Goal: Communication & Community: Participate in discussion

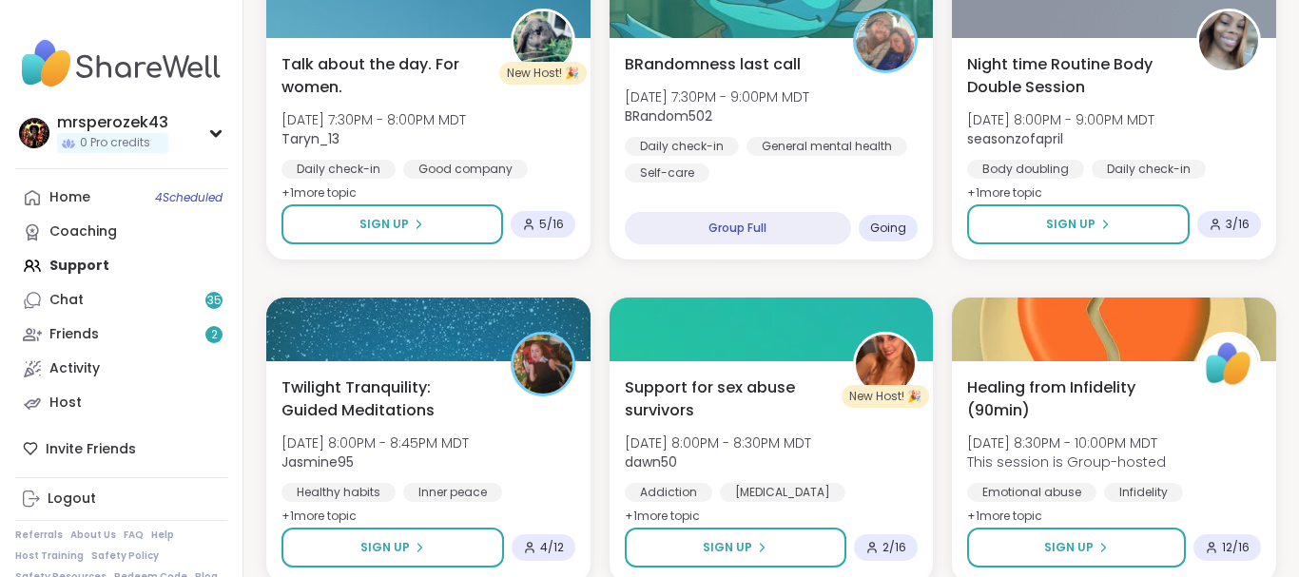
scroll to position [868, 0]
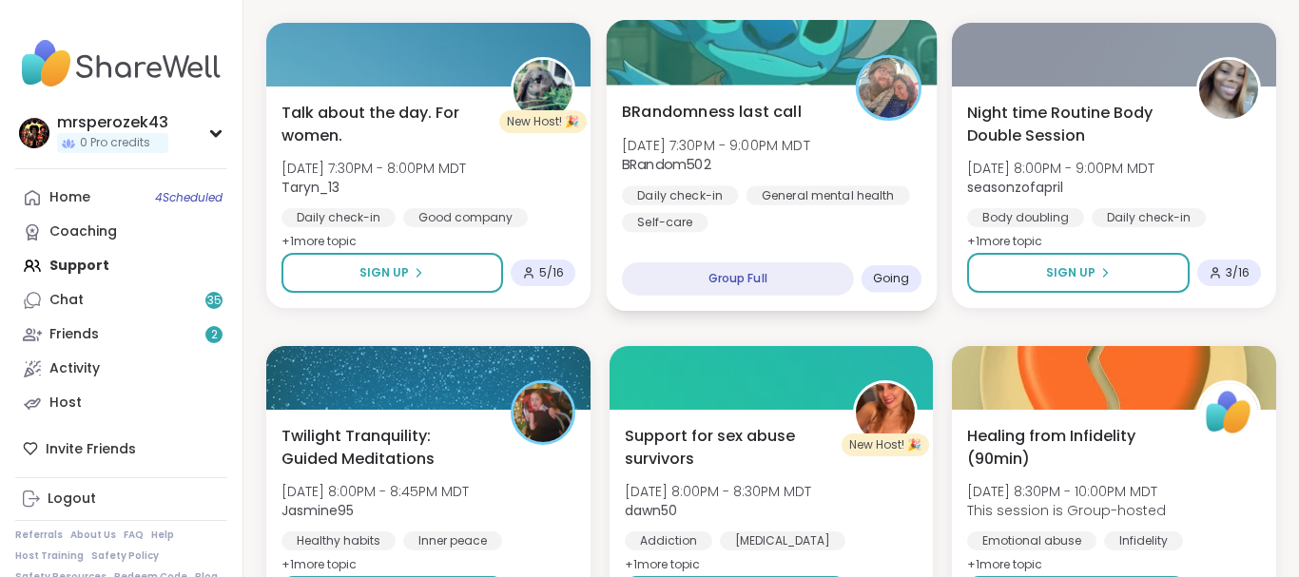
click at [717, 152] on span "[DATE] 7:30PM - 9:00PM MDT" at bounding box center [716, 144] width 188 height 19
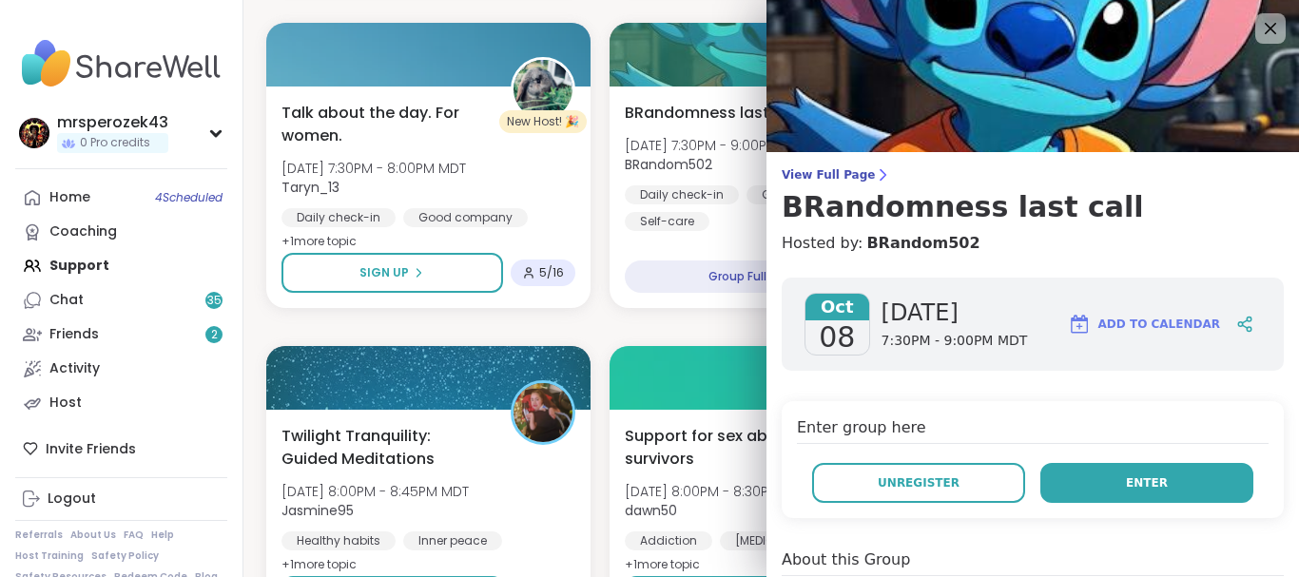
click at [1154, 484] on span "Enter" at bounding box center [1147, 482] width 42 height 17
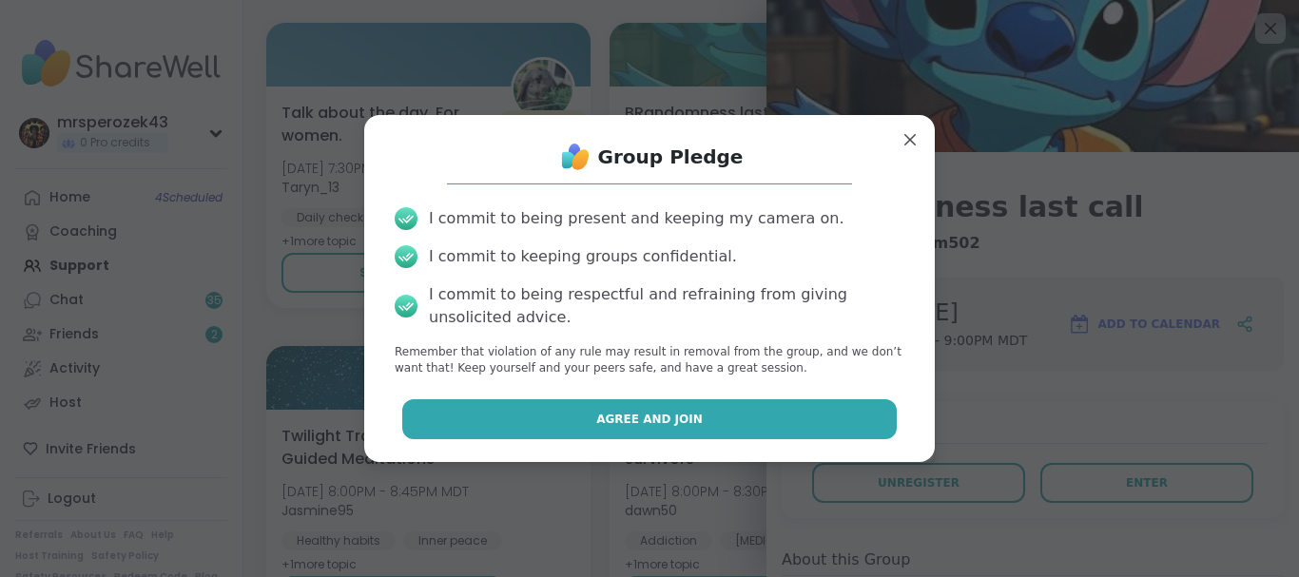
click at [791, 417] on button "Agree and Join" at bounding box center [649, 419] width 495 height 40
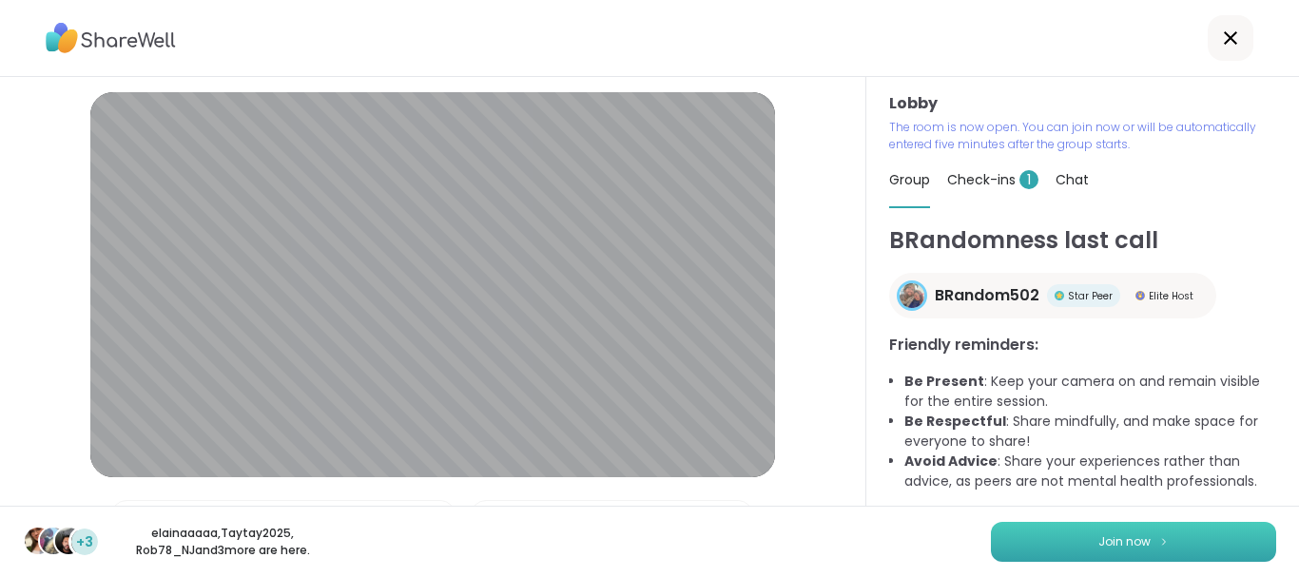
click at [1017, 540] on button "Join now" at bounding box center [1133, 542] width 285 height 40
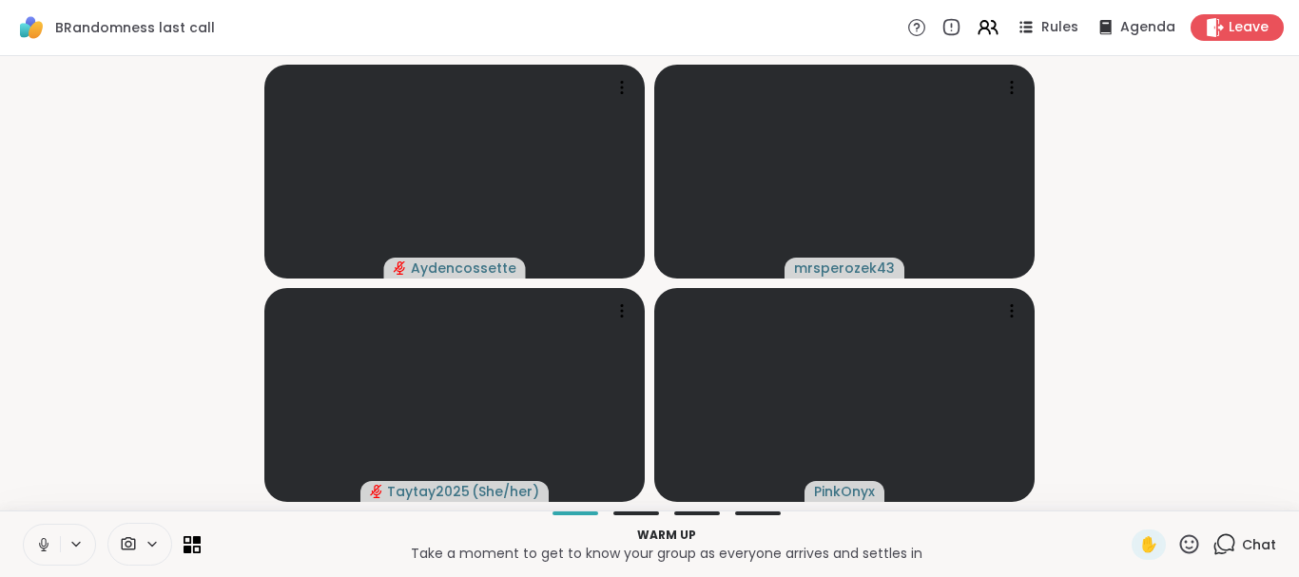
click at [41, 544] on icon at bounding box center [43, 544] width 17 height 17
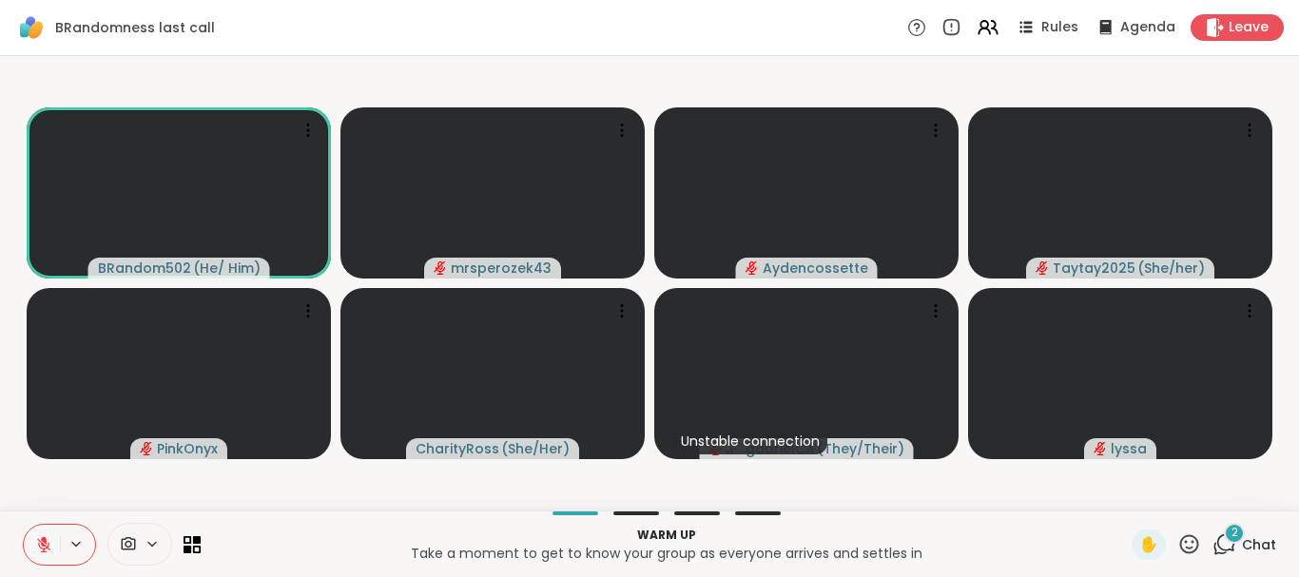
click at [1228, 530] on div "2" at bounding box center [1234, 533] width 21 height 21
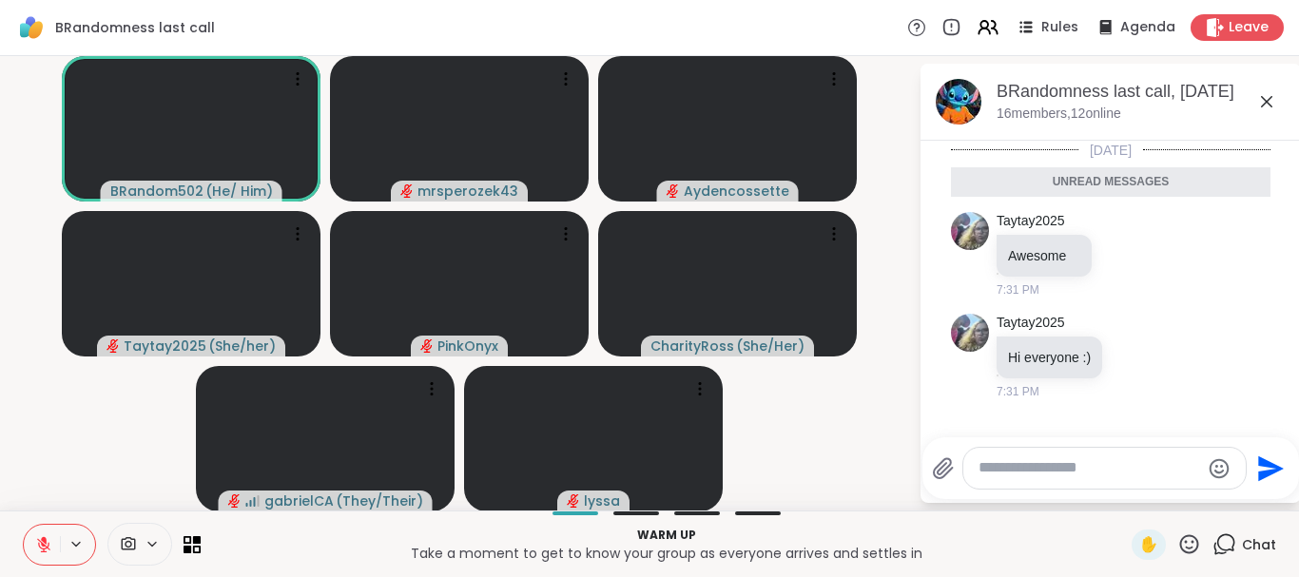
click at [1266, 101] on icon at bounding box center [1266, 101] width 11 height 11
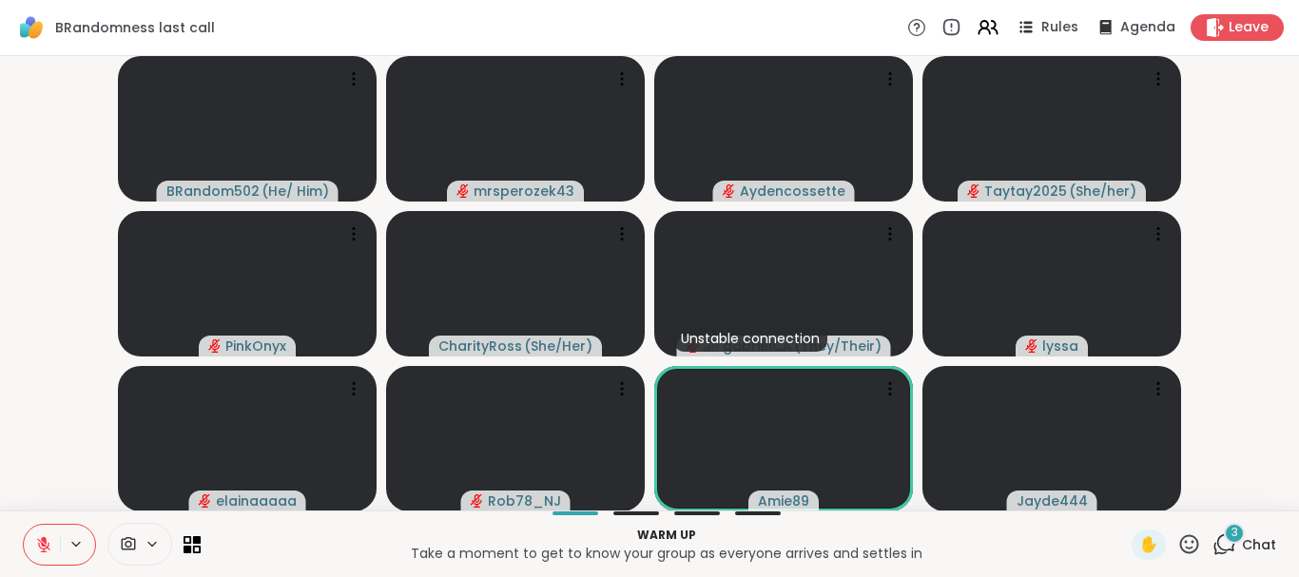
click at [48, 543] on icon at bounding box center [43, 544] width 17 height 17
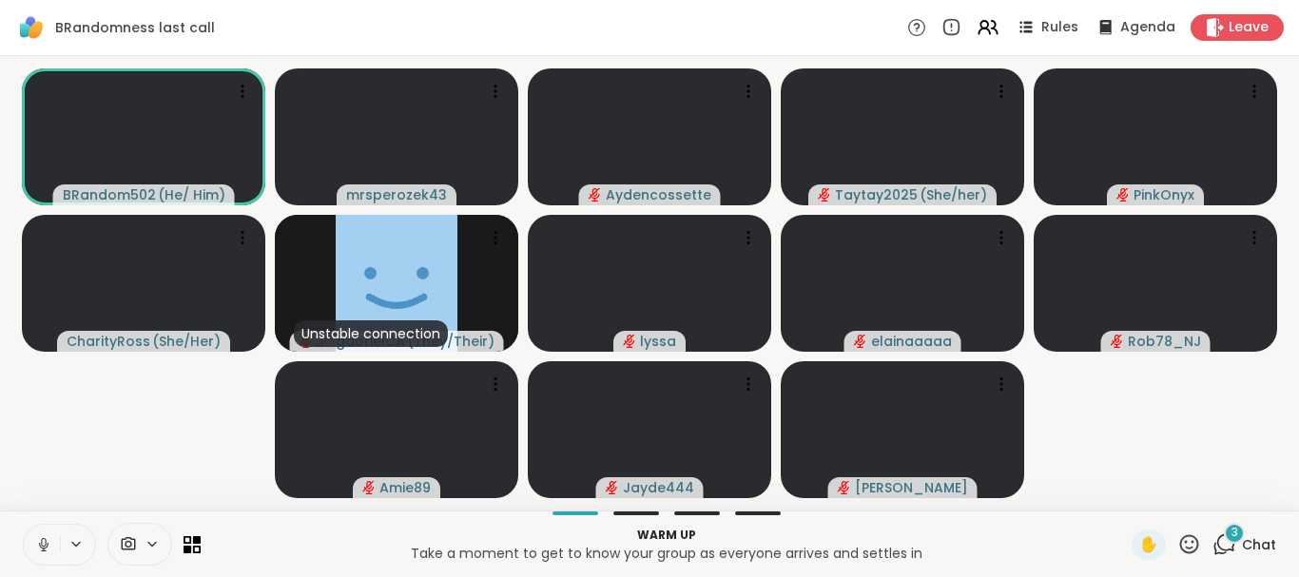
click at [39, 541] on icon at bounding box center [43, 544] width 17 height 17
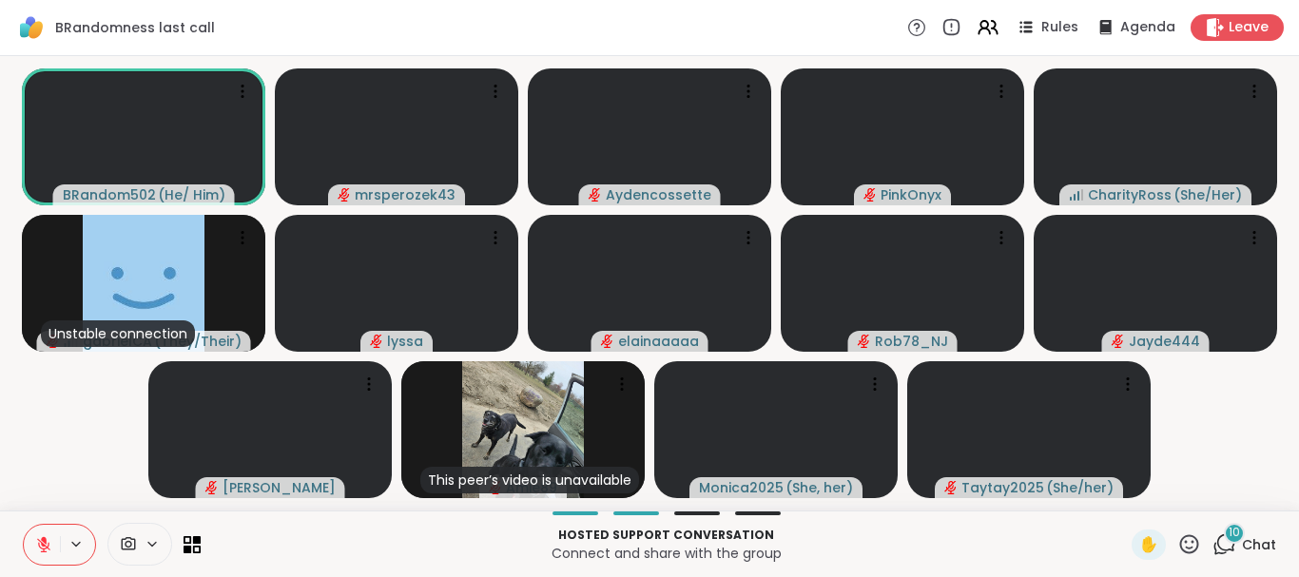
click at [38, 538] on icon at bounding box center [43, 544] width 17 height 17
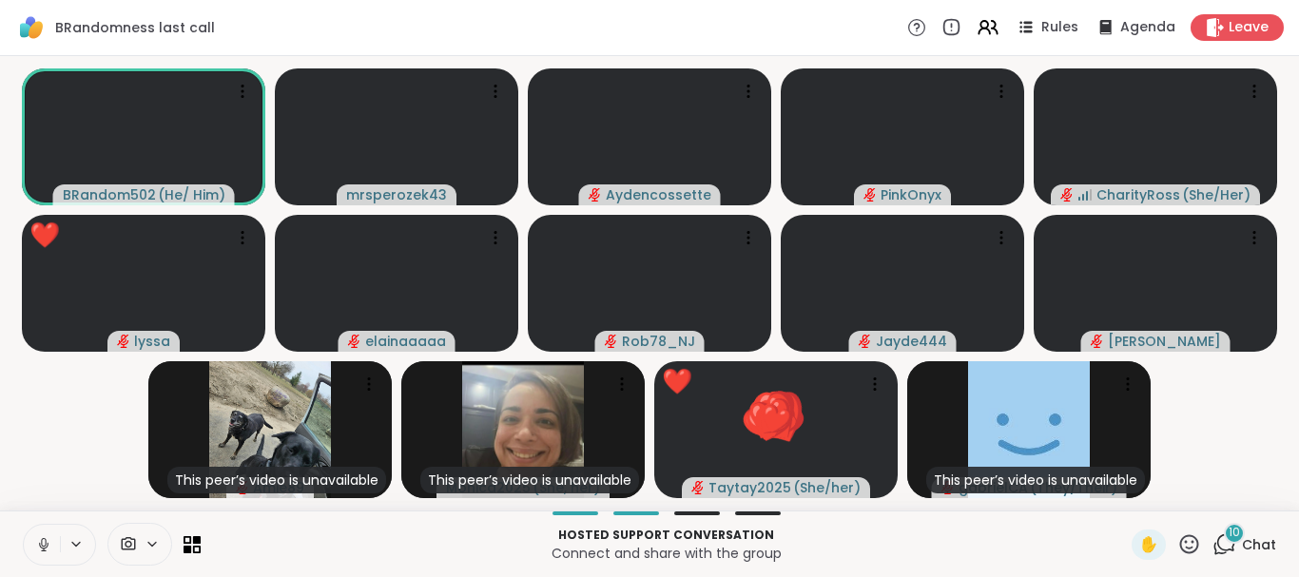
click at [36, 537] on icon at bounding box center [43, 544] width 17 height 17
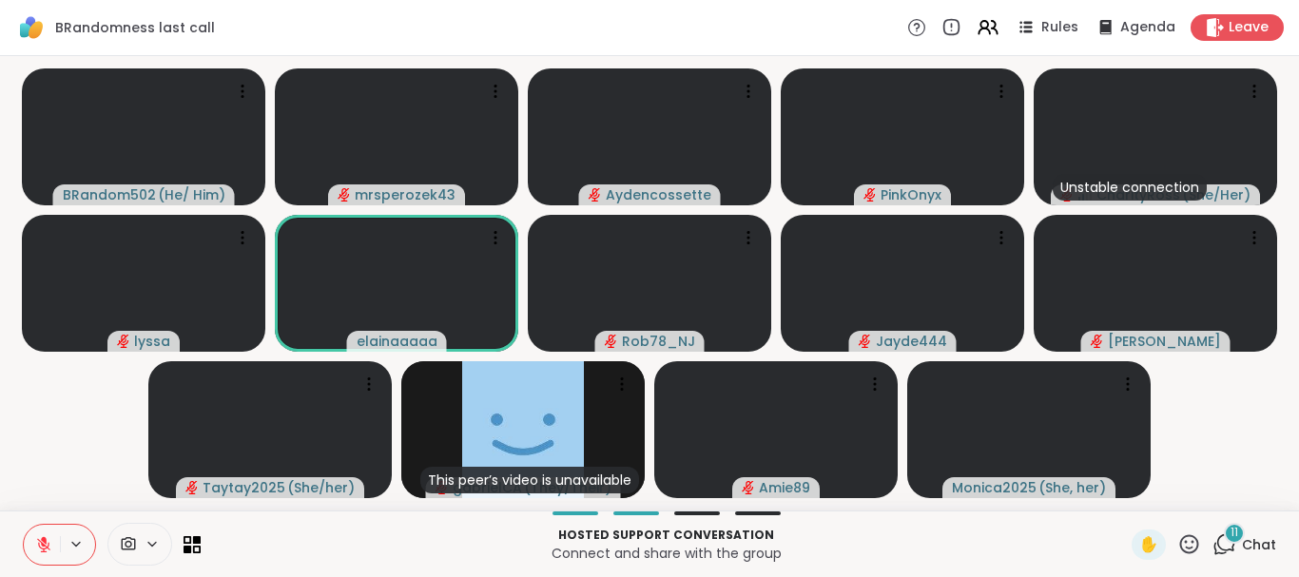
click at [1228, 535] on div "11" at bounding box center [1234, 533] width 21 height 21
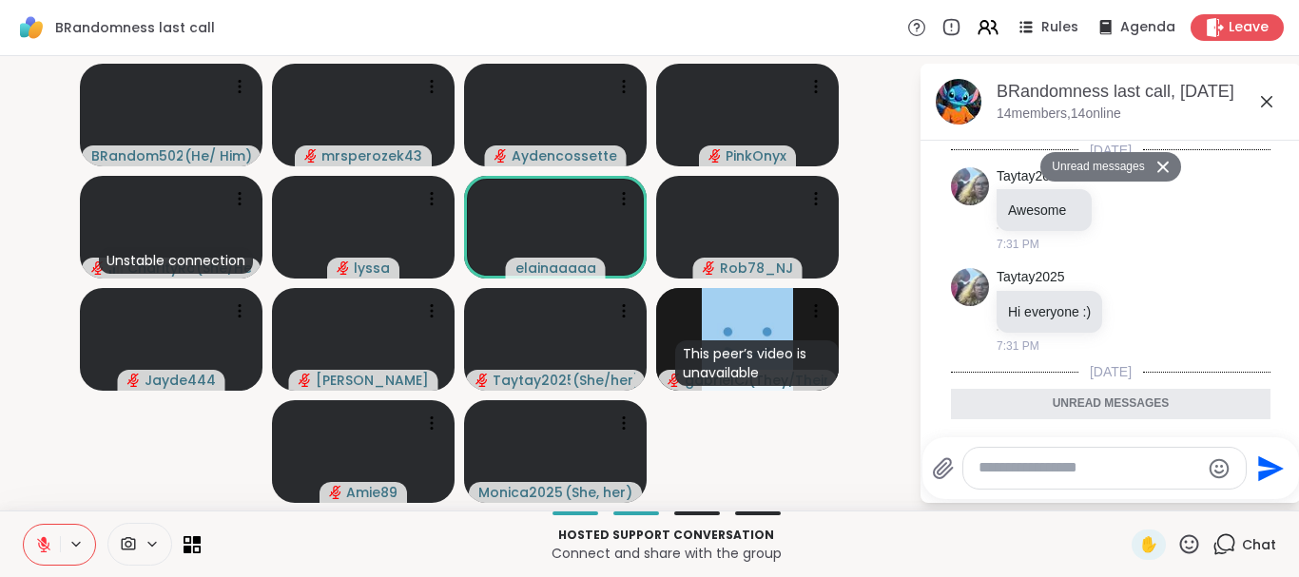
scroll to position [1955, 0]
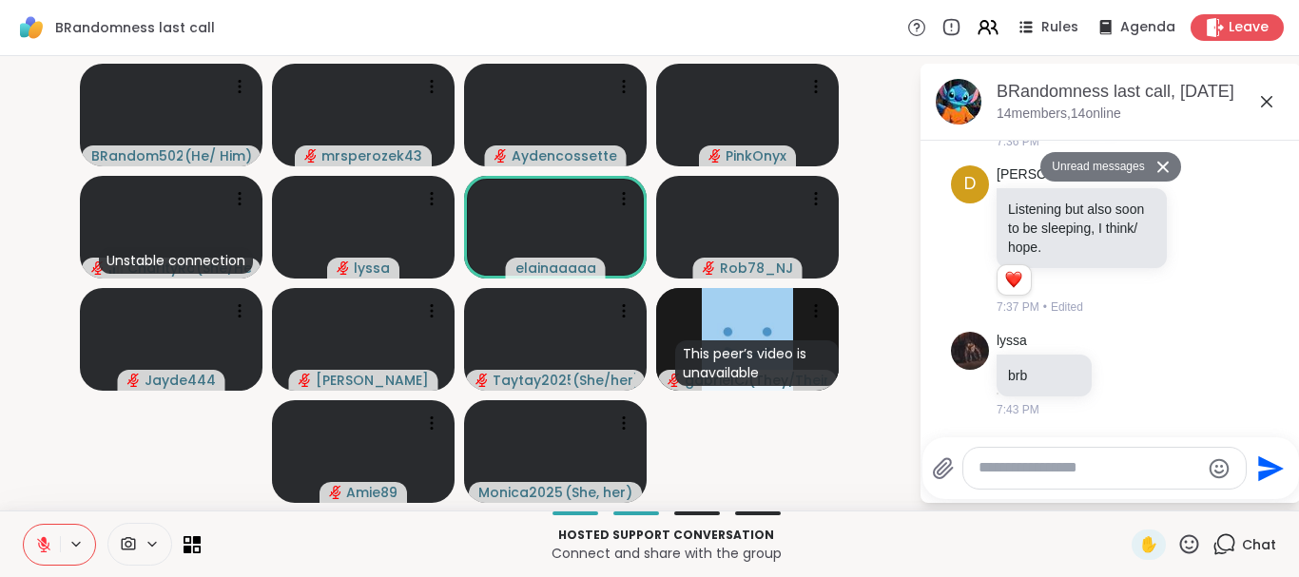
click at [1002, 465] on textarea "Type your message" at bounding box center [1089, 468] width 222 height 20
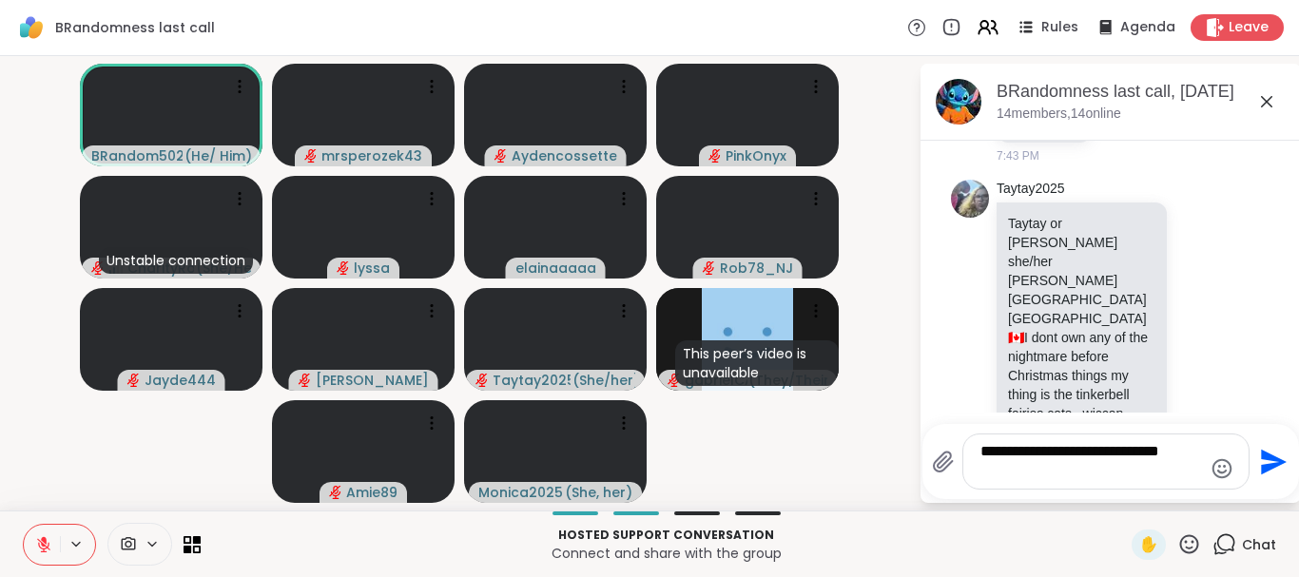
type textarea "**********"
click at [1261, 460] on icon "Send" at bounding box center [1271, 462] width 30 height 30
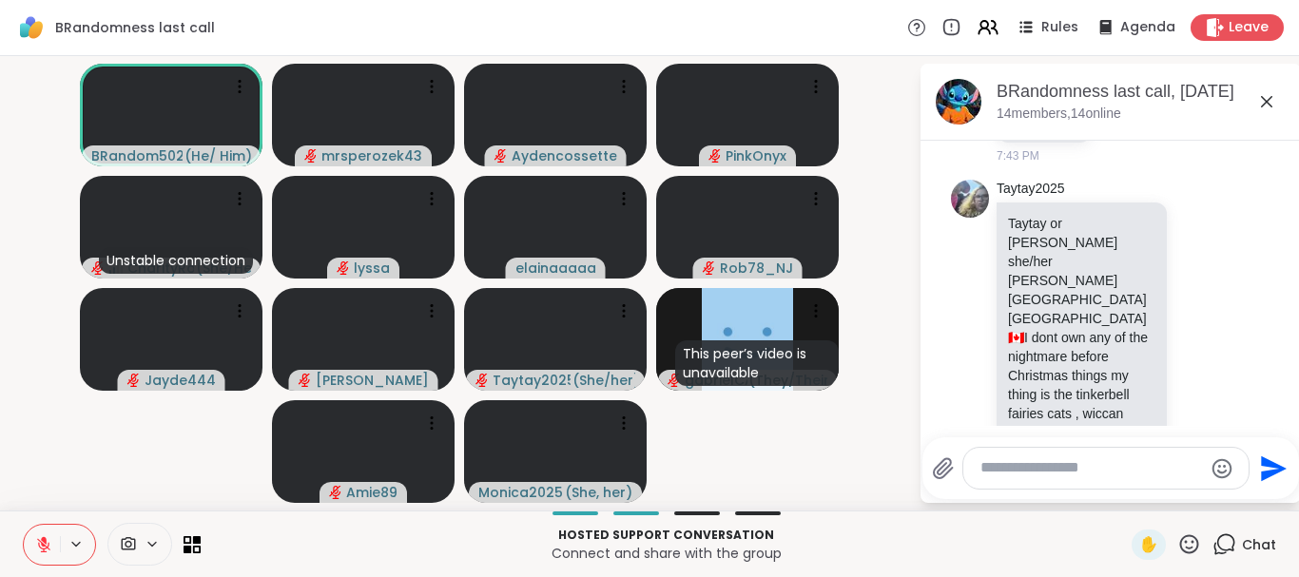
scroll to position [2284, 0]
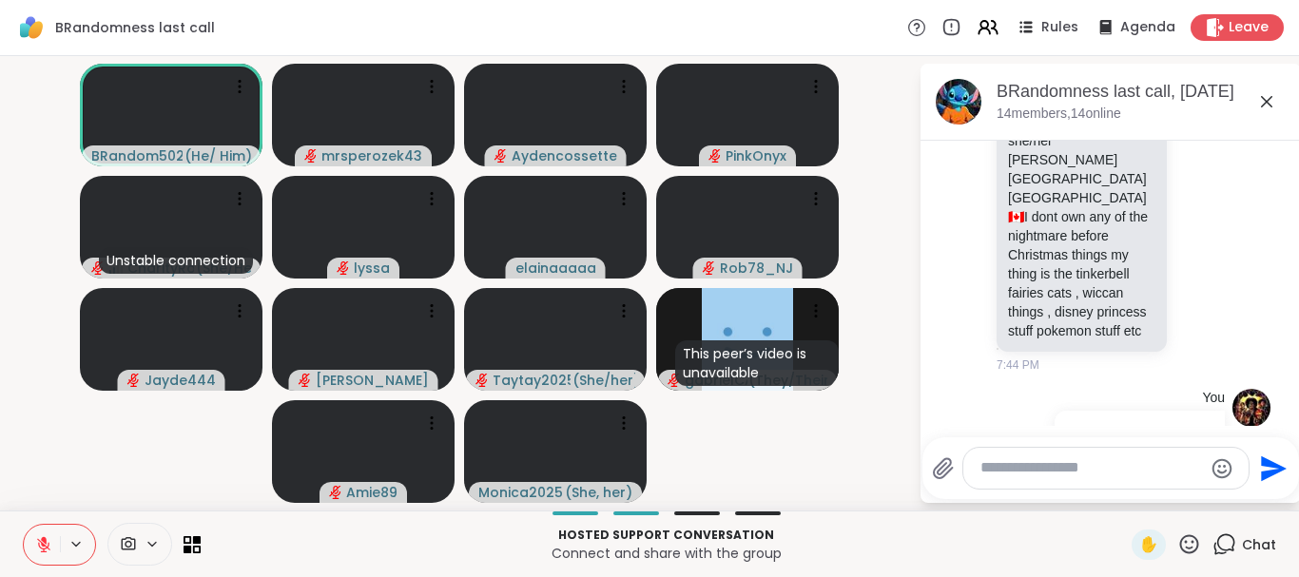
click at [1262, 99] on icon at bounding box center [1266, 101] width 23 height 23
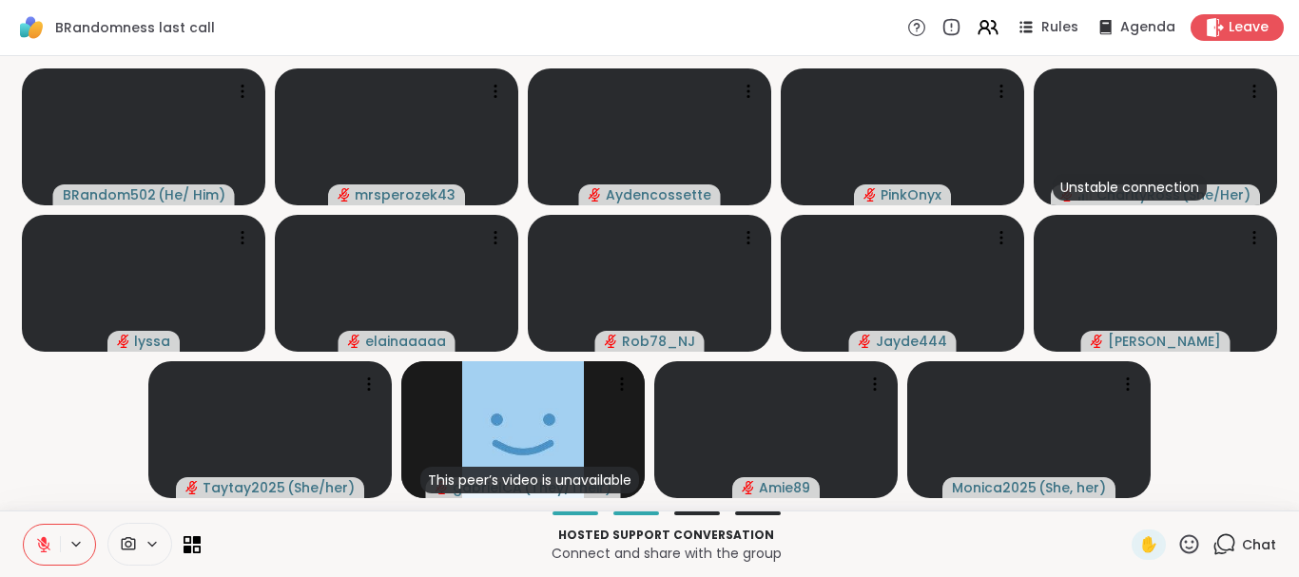
click at [1222, 536] on icon at bounding box center [1226, 542] width 18 height 17
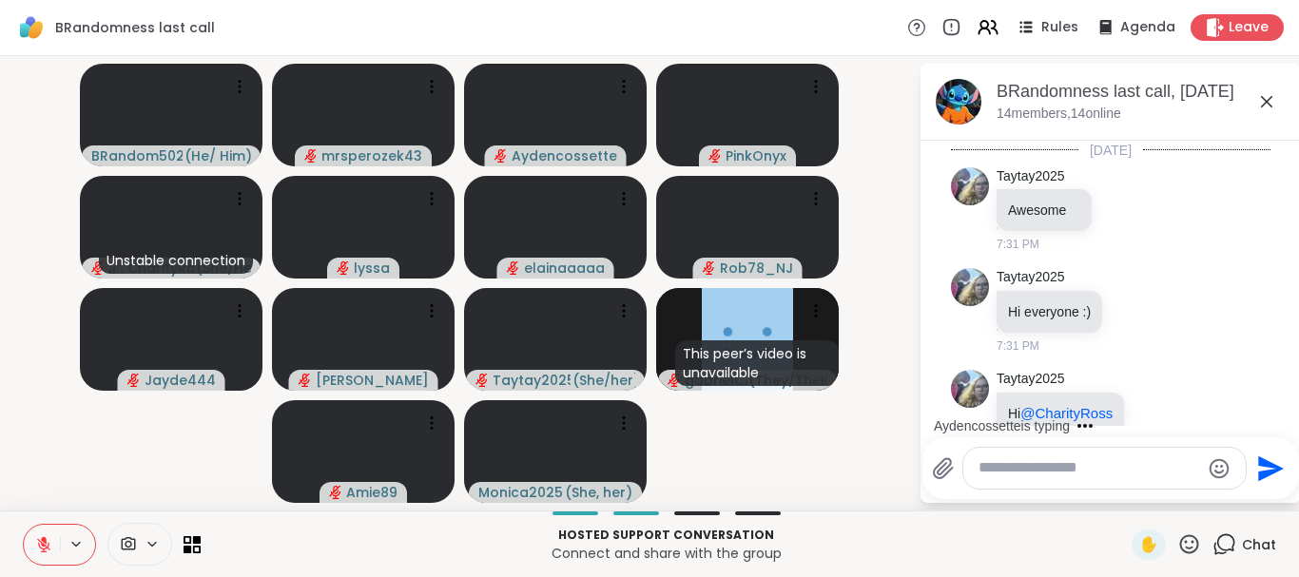
scroll to position [2291, 0]
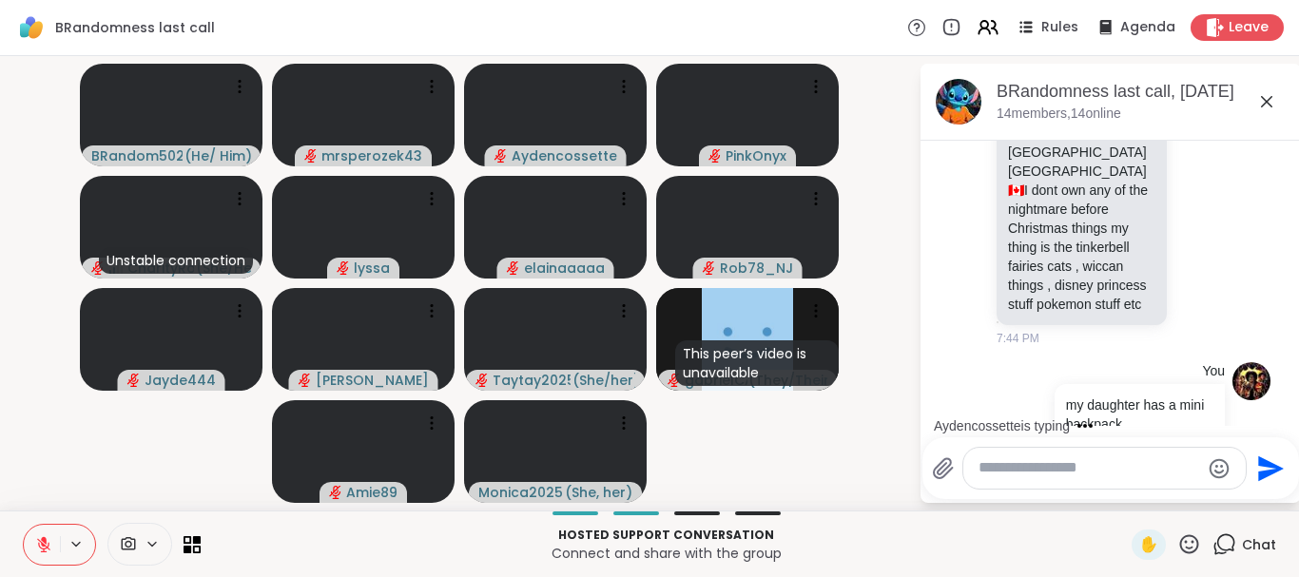
click at [1082, 468] on textarea "Type your message" at bounding box center [1089, 468] width 222 height 20
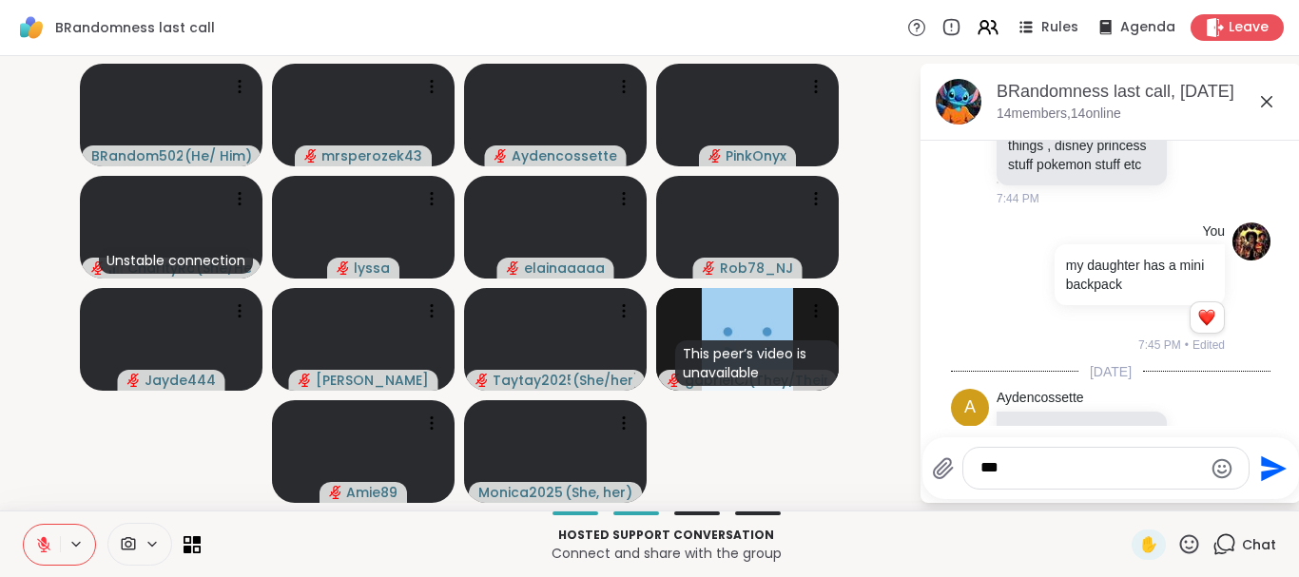
type textarea "***"
click at [1268, 459] on icon "Send" at bounding box center [1271, 469] width 30 height 30
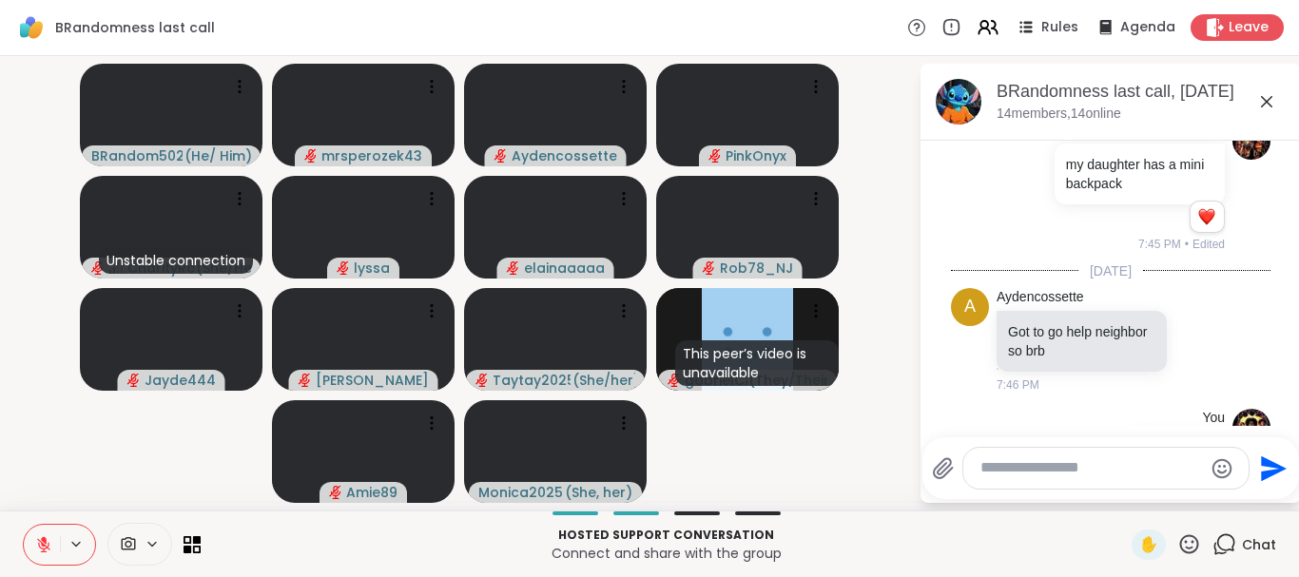
click at [1262, 101] on icon at bounding box center [1266, 101] width 23 height 23
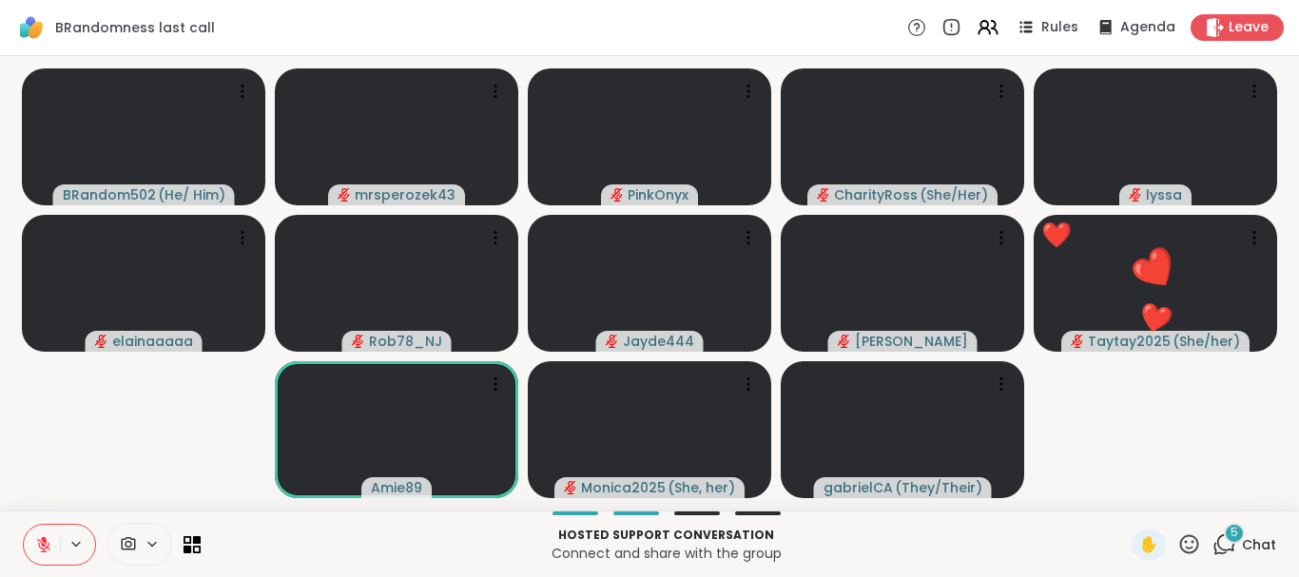
click at [1200, 415] on video-player-container "BRandom502 ( He/ Him ) mrsperozek43 PinkOnyx CharityRoss ( She/Her ) [PERSON_NA…" at bounding box center [649, 283] width 1276 height 439
click at [1236, 532] on span "5" at bounding box center [1234, 533] width 8 height 16
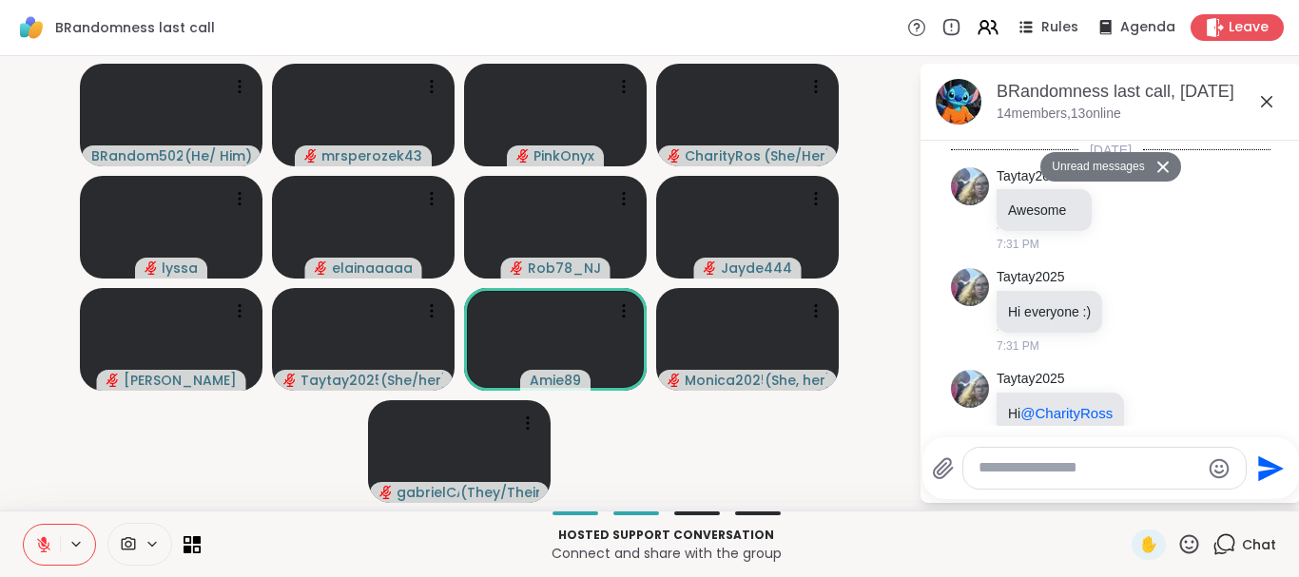
scroll to position [3977, 0]
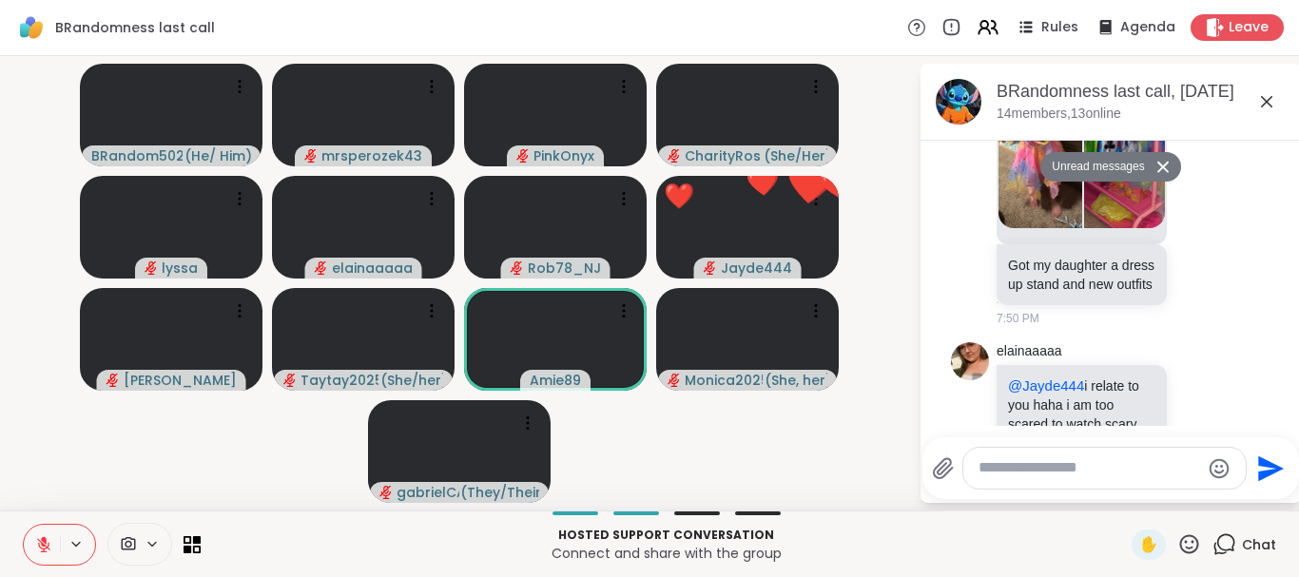
click at [1159, 159] on button at bounding box center [1165, 167] width 30 height 28
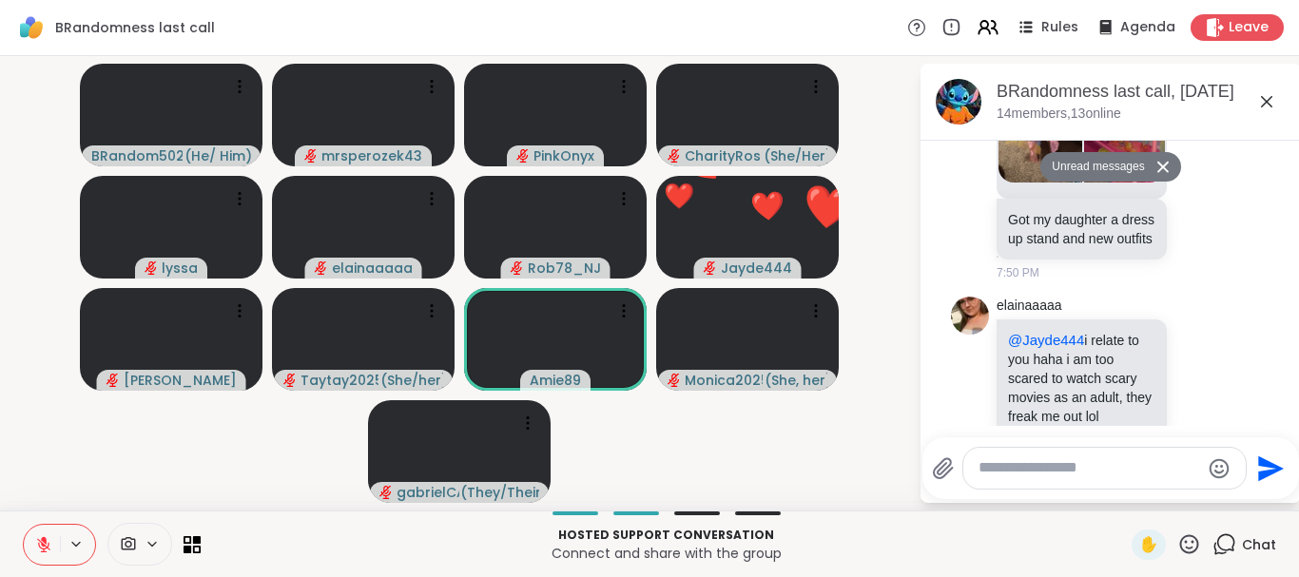
scroll to position [3932, 0]
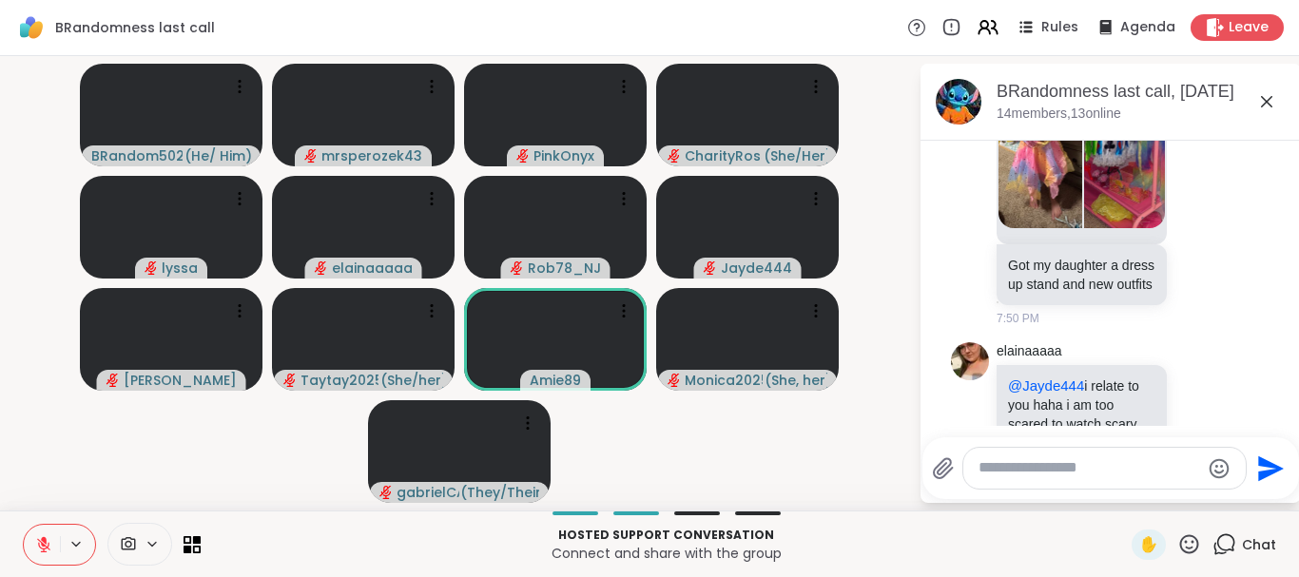
click at [1025, 463] on textarea "Type your message" at bounding box center [1089, 468] width 222 height 20
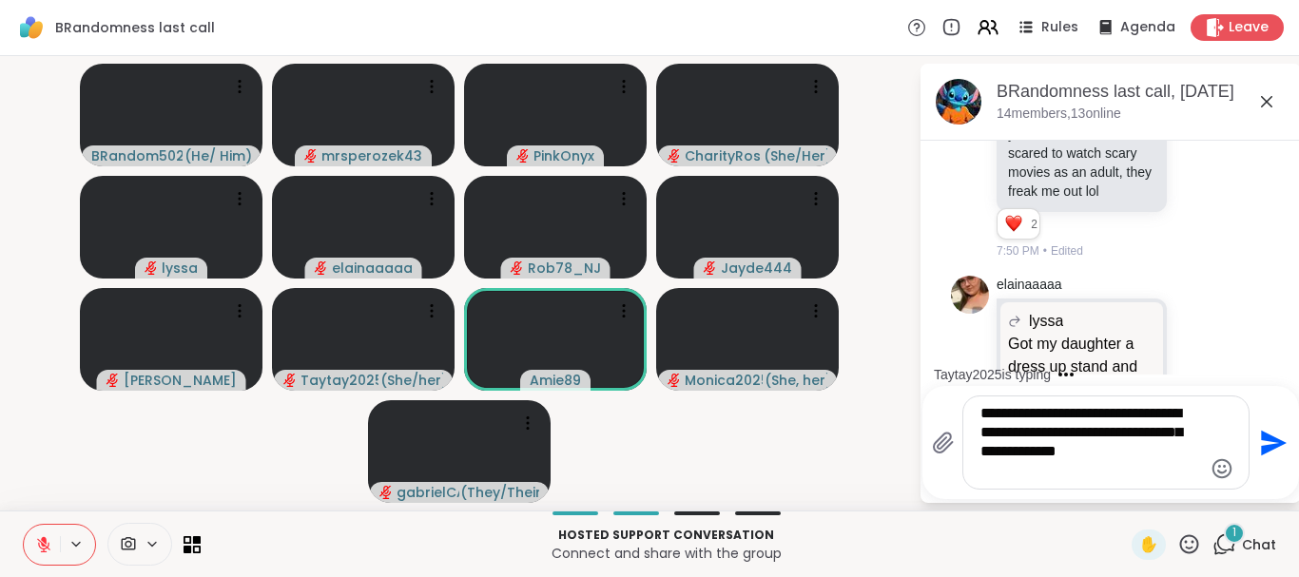
scroll to position [4350, 0]
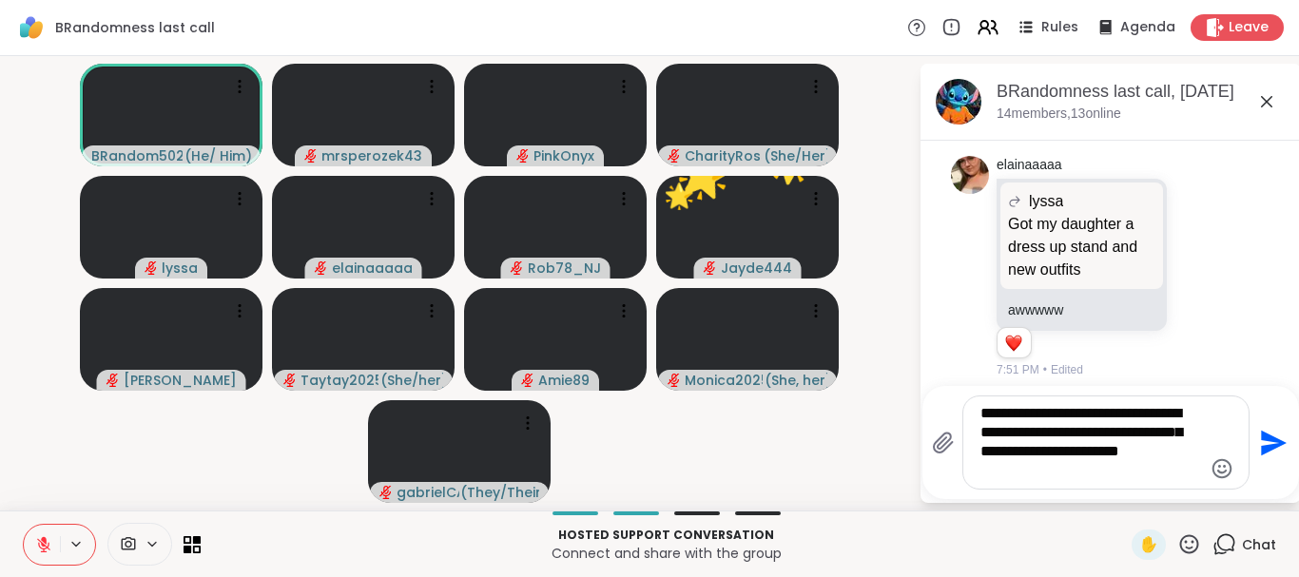
type textarea "**********"
click at [1259, 442] on icon "Send" at bounding box center [1271, 443] width 30 height 30
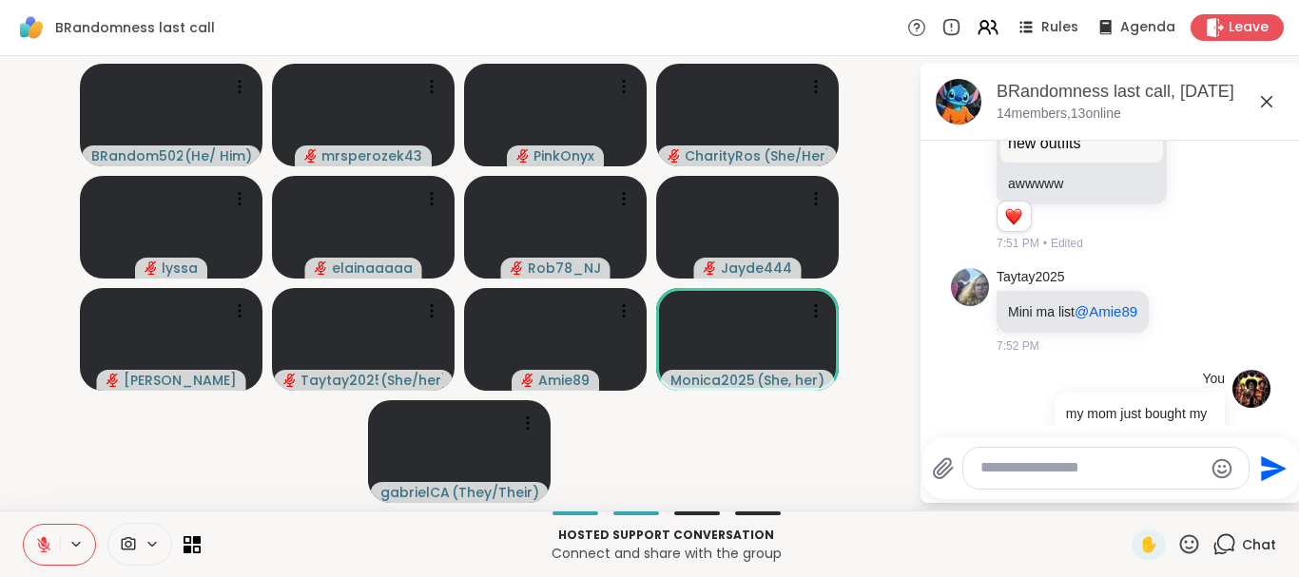
scroll to position [4504, 0]
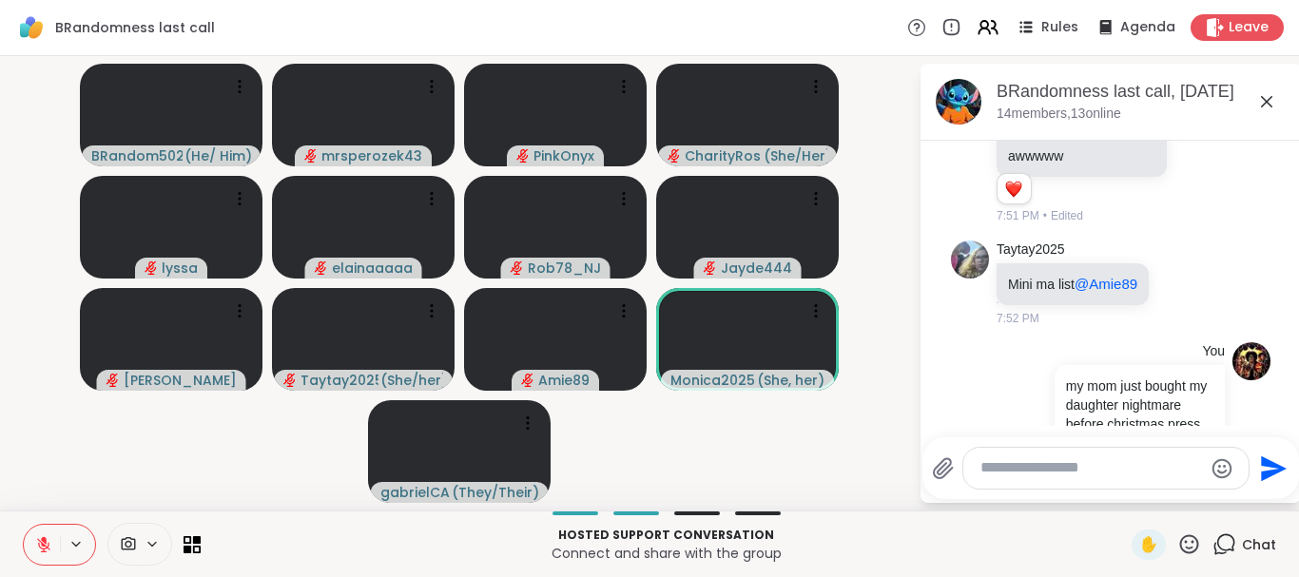
click at [1265, 104] on icon at bounding box center [1266, 101] width 11 height 11
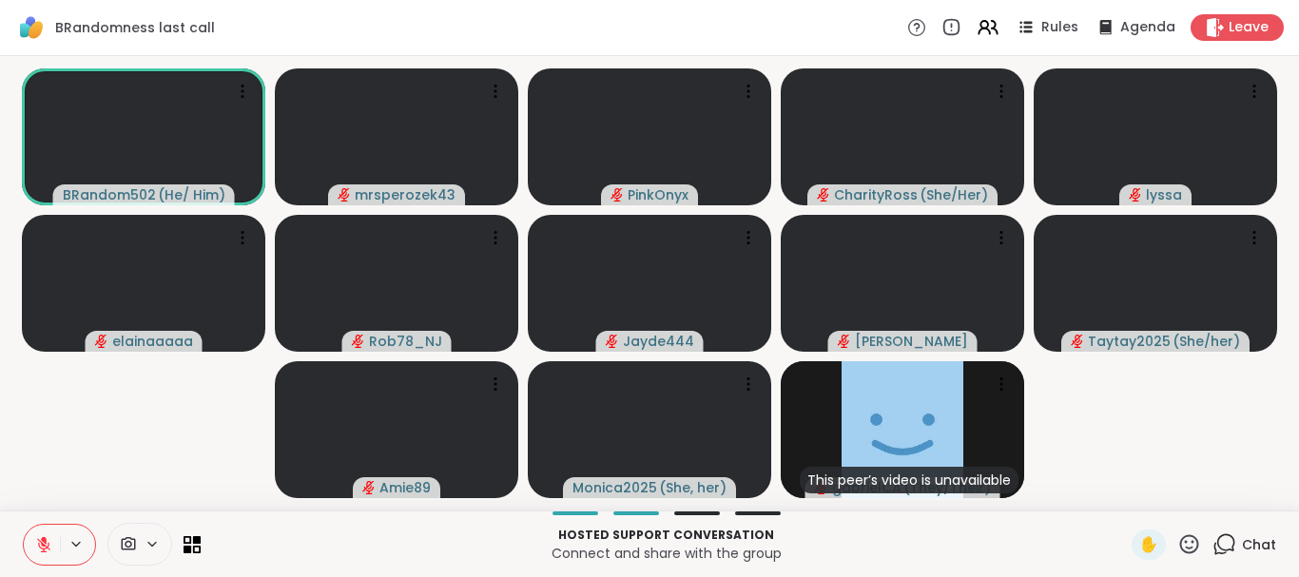
click at [1146, 467] on video-player-container "BRandom502 ( He/ Him ) mrsperozek43 PinkOnyx CharityRoss ( She/Her ) lyssa elai…" at bounding box center [649, 283] width 1276 height 439
click at [1231, 531] on div "7" at bounding box center [1234, 533] width 21 height 21
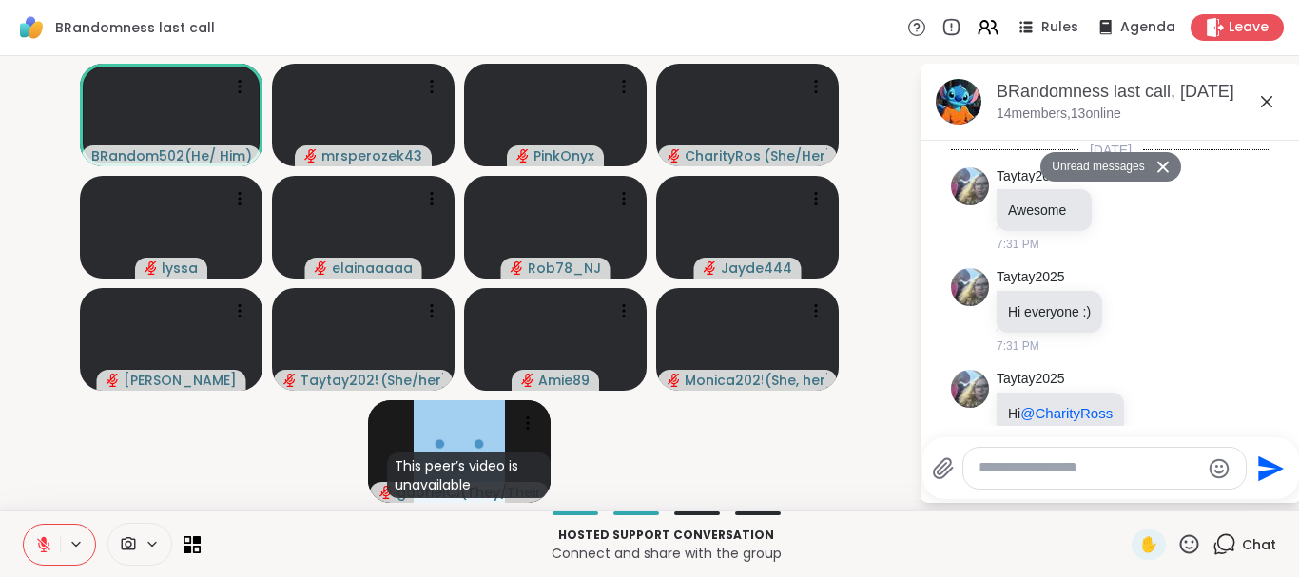
scroll to position [5683, 0]
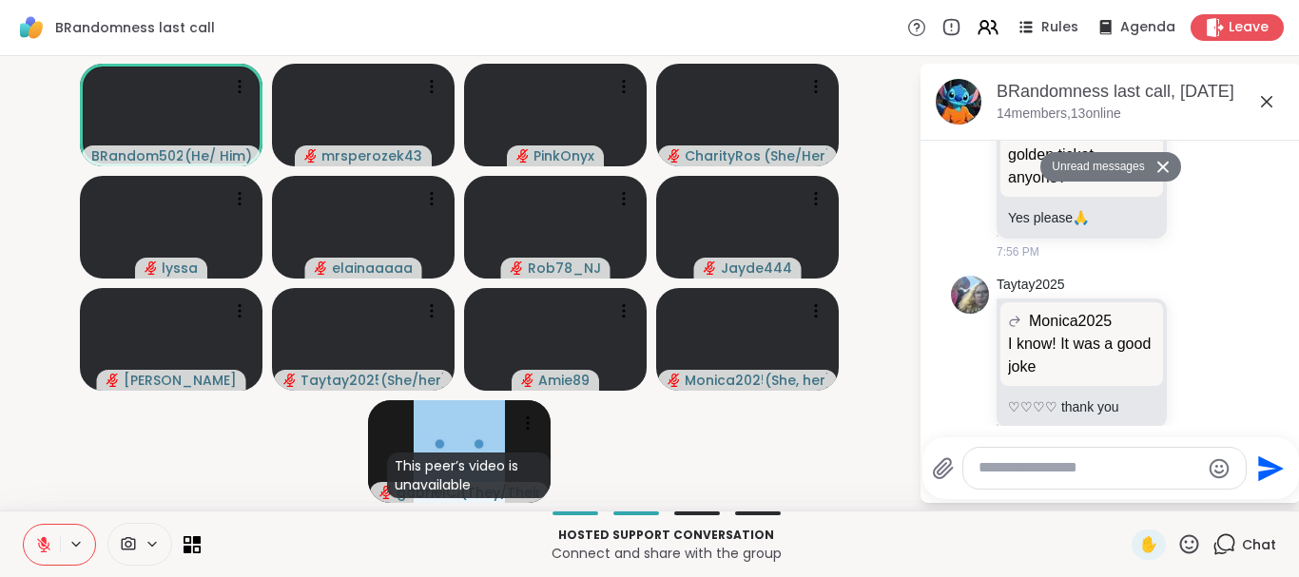
click at [1264, 99] on icon at bounding box center [1266, 101] width 11 height 11
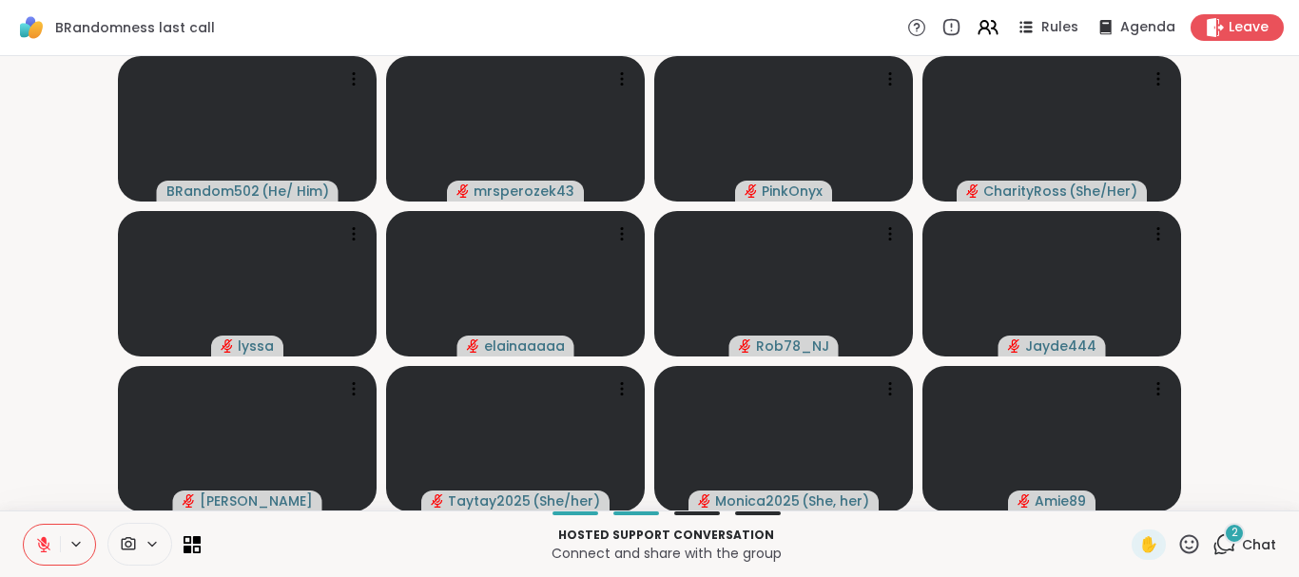
click at [46, 538] on icon at bounding box center [44, 540] width 6 height 8
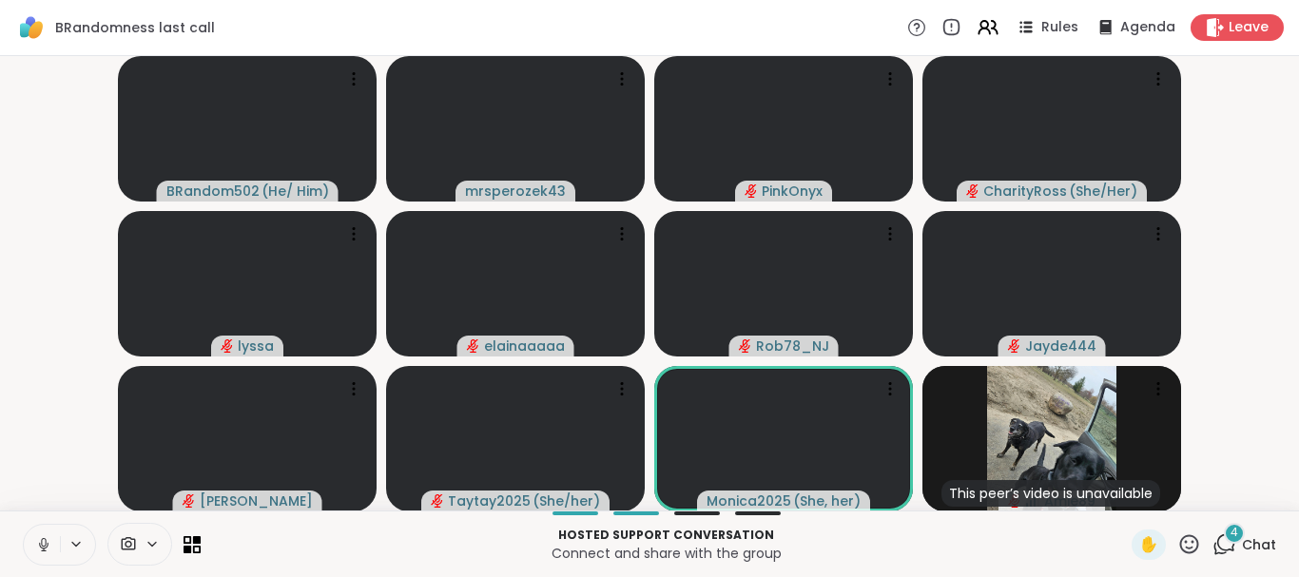
scroll to position [1, 0]
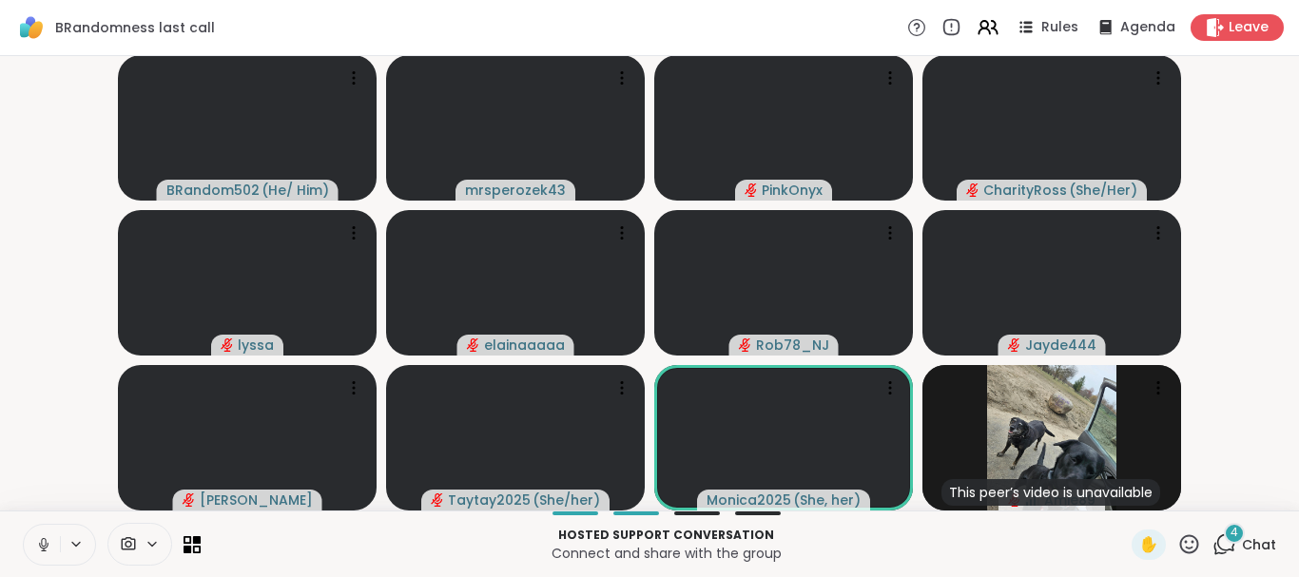
drag, startPoint x: 40, startPoint y: 482, endPoint x: 40, endPoint y: 543, distance: 60.9
click at [40, 511] on div "BRandom502 ( He/ Him ) mrsperozek43 PinkOnyx CharityRoss ( She/Her ) lyssa elai…" at bounding box center [649, 283] width 1299 height 454
click at [40, 543] on icon at bounding box center [44, 545] width 10 height 6
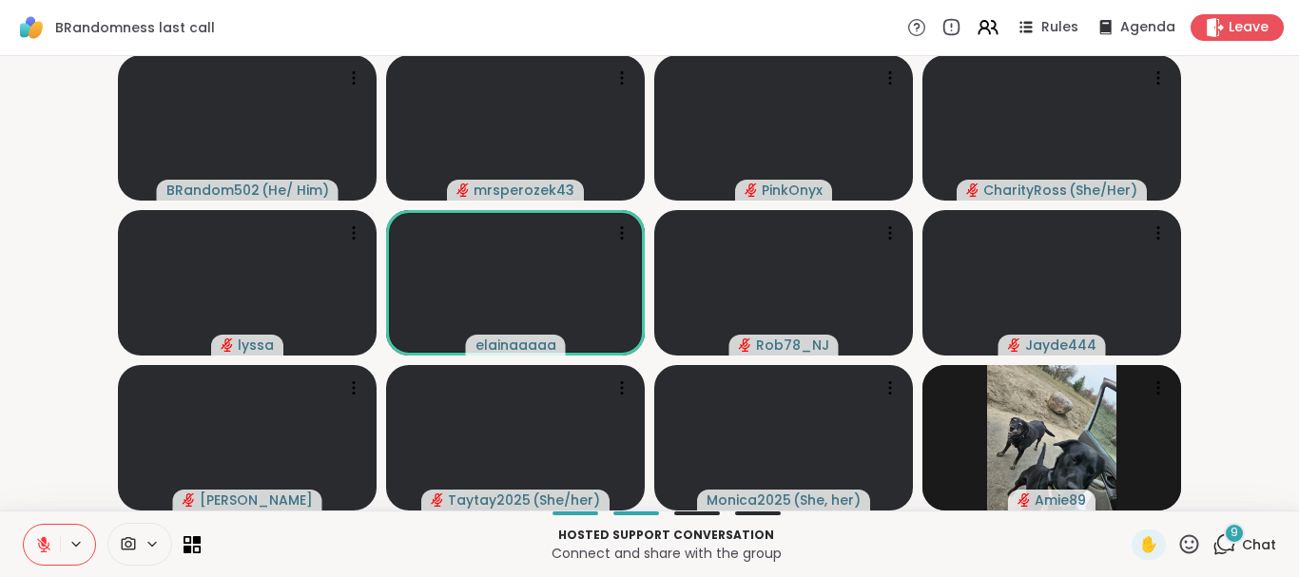
click at [1256, 378] on video-player-container "BRandom502 ( He/ Him ) mrsperozek43 PinkOnyx CharityRoss ( She/Her ) lyssa elai…" at bounding box center [649, 282] width 1276 height 439
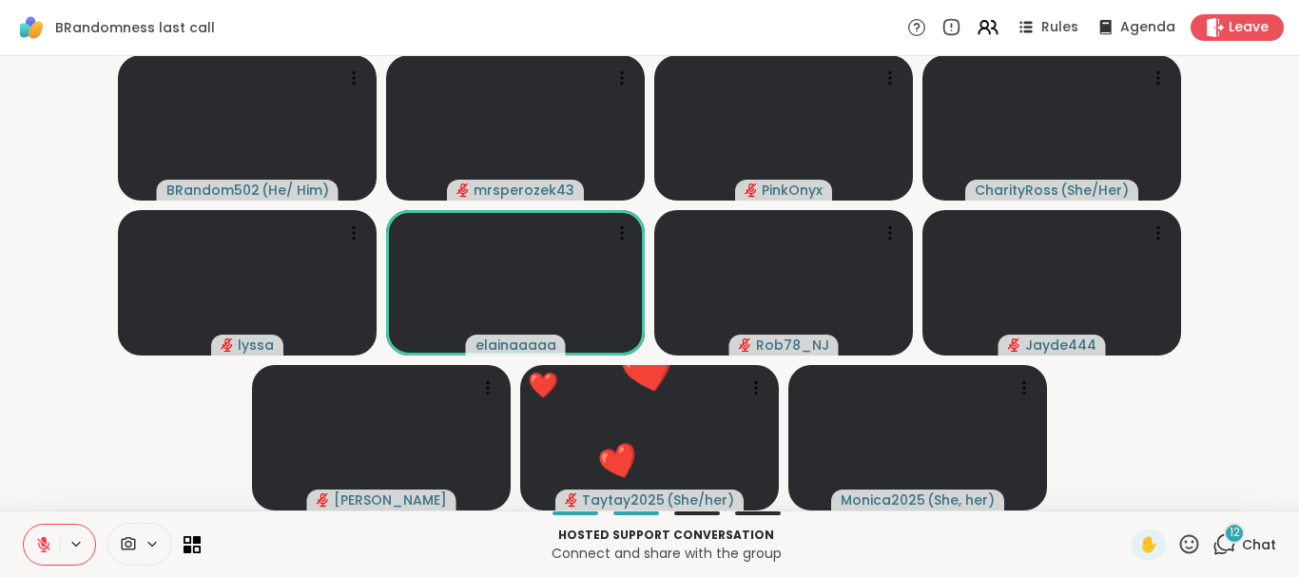
click at [1234, 530] on span "12" at bounding box center [1234, 533] width 10 height 16
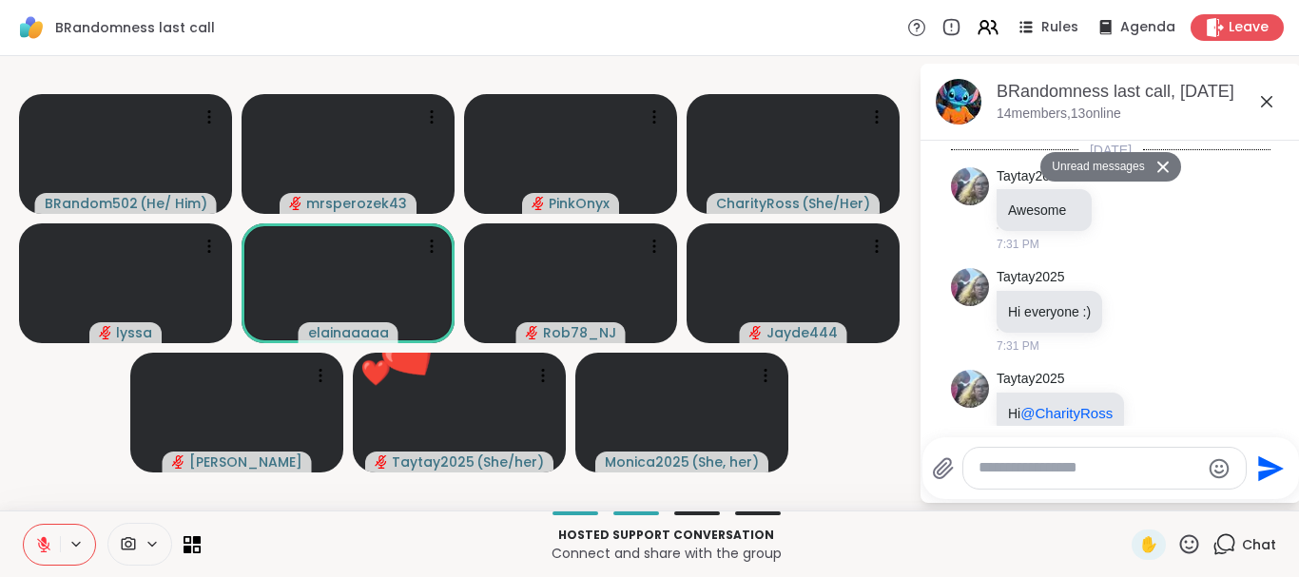
scroll to position [7541, 0]
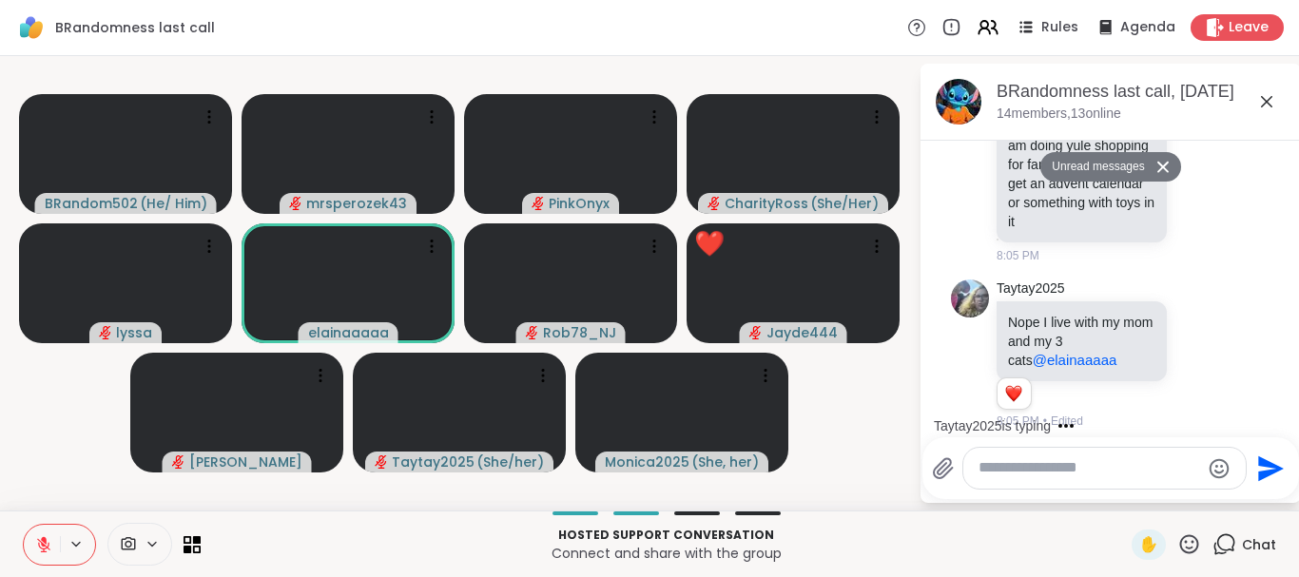
click at [1265, 104] on icon at bounding box center [1266, 101] width 11 height 11
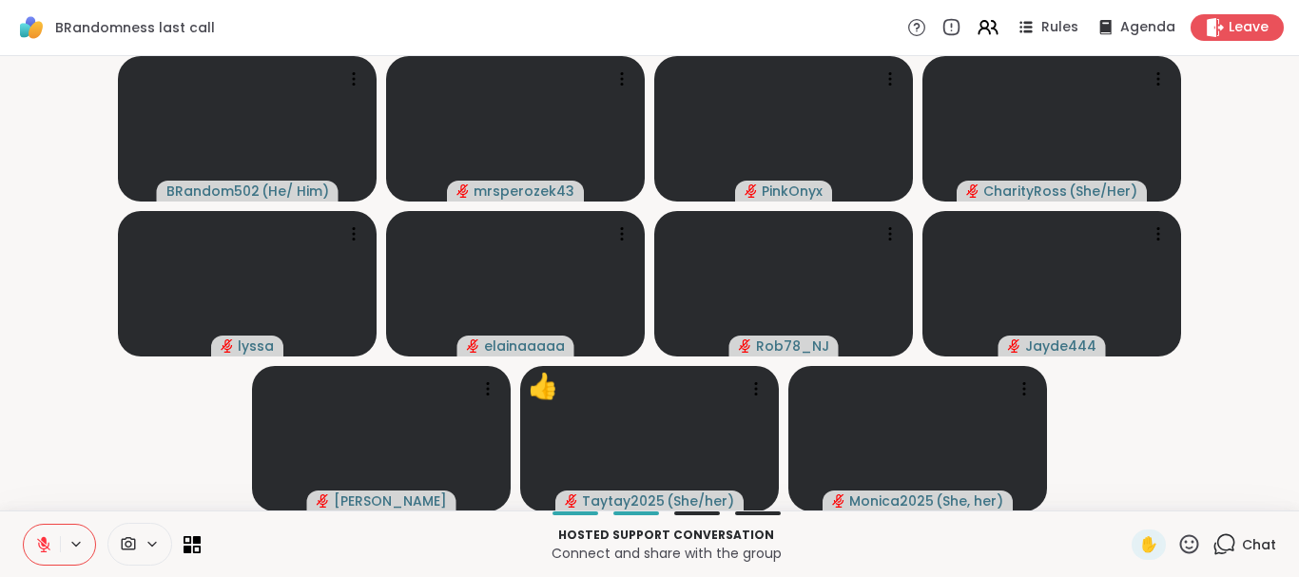
click at [37, 538] on icon at bounding box center [43, 544] width 17 height 17
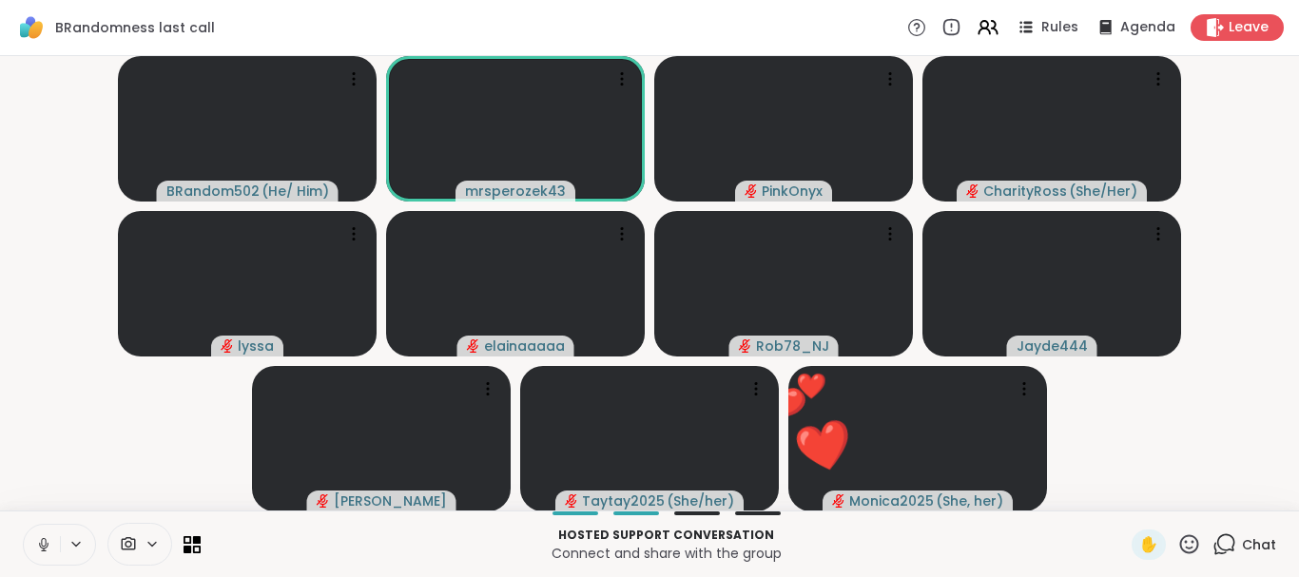
click at [40, 543] on icon at bounding box center [44, 545] width 10 height 6
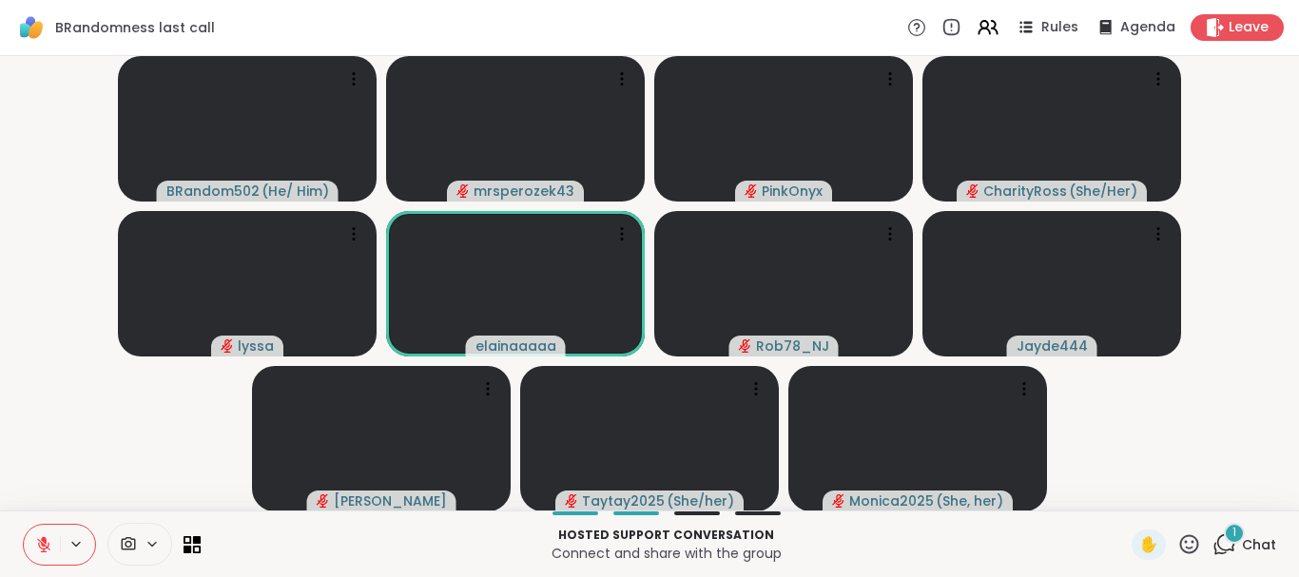
click at [1232, 527] on div "1" at bounding box center [1234, 533] width 21 height 21
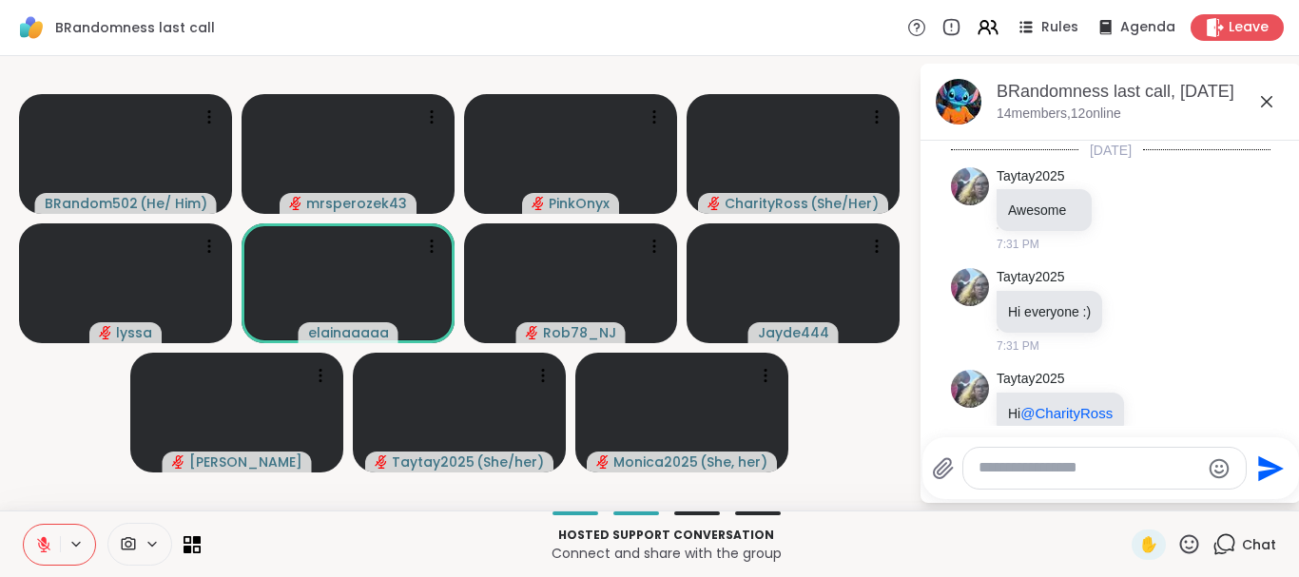
scroll to position [7642, 0]
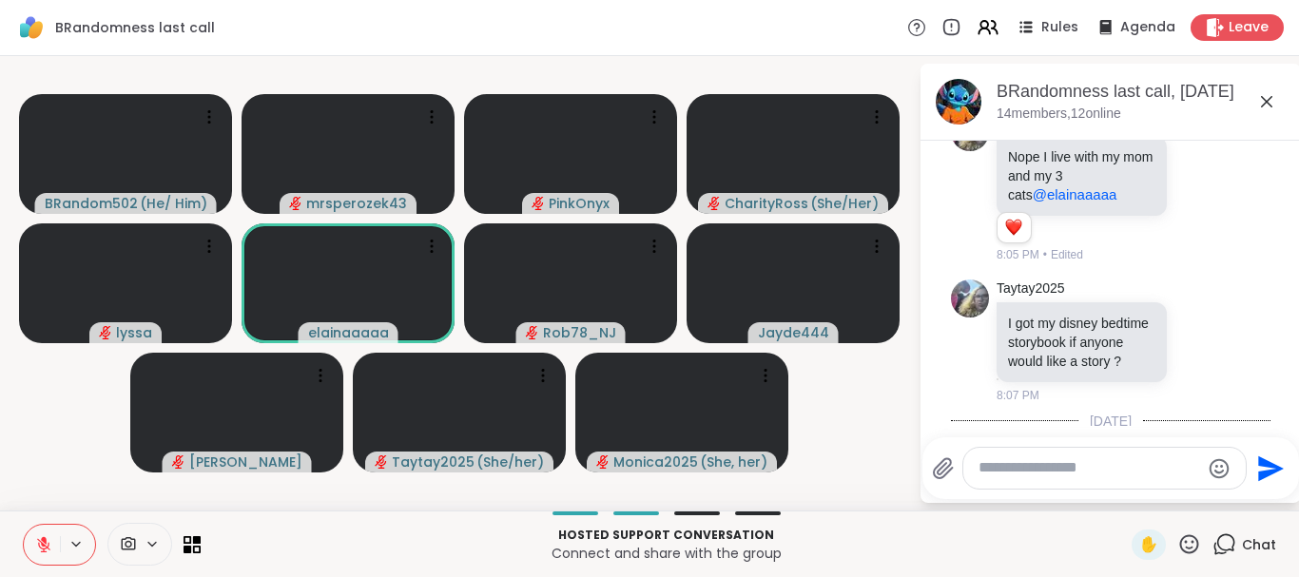
click at [1268, 96] on icon at bounding box center [1266, 101] width 23 height 23
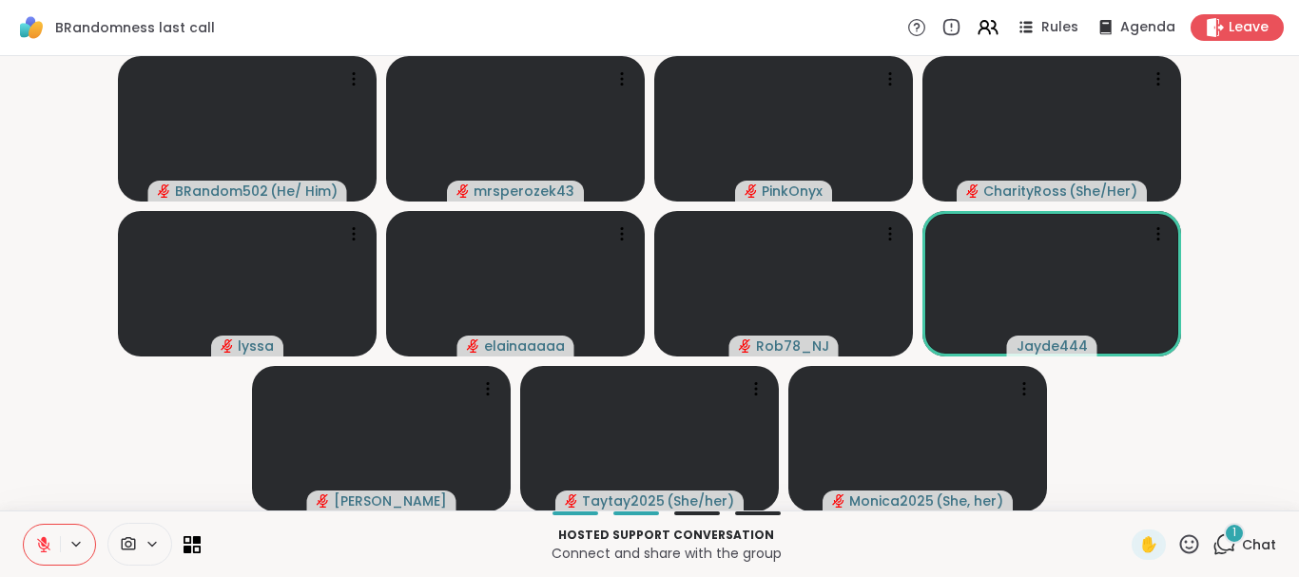
click at [1232, 531] on div "1" at bounding box center [1234, 533] width 21 height 21
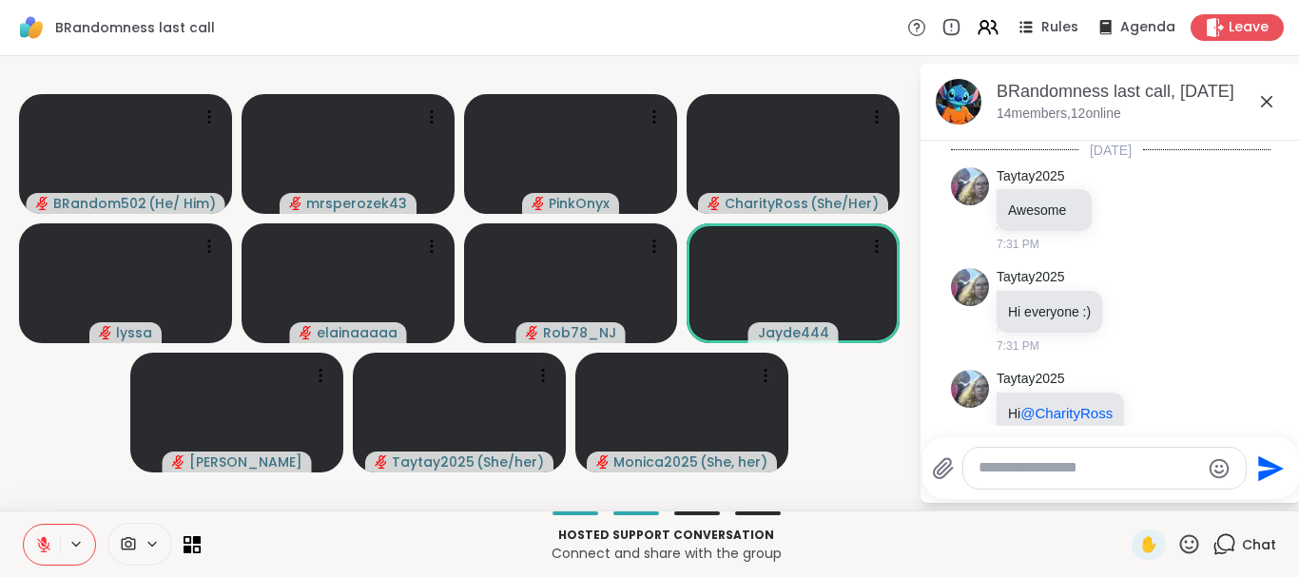
scroll to position [7762, 0]
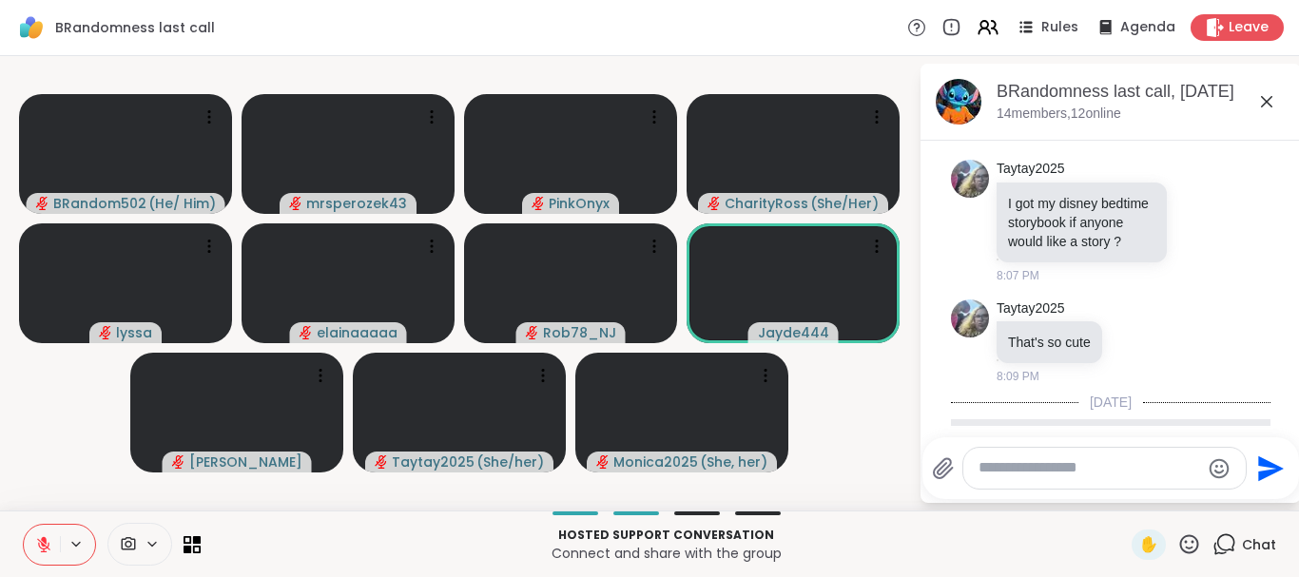
click at [1267, 96] on icon at bounding box center [1266, 101] width 23 height 23
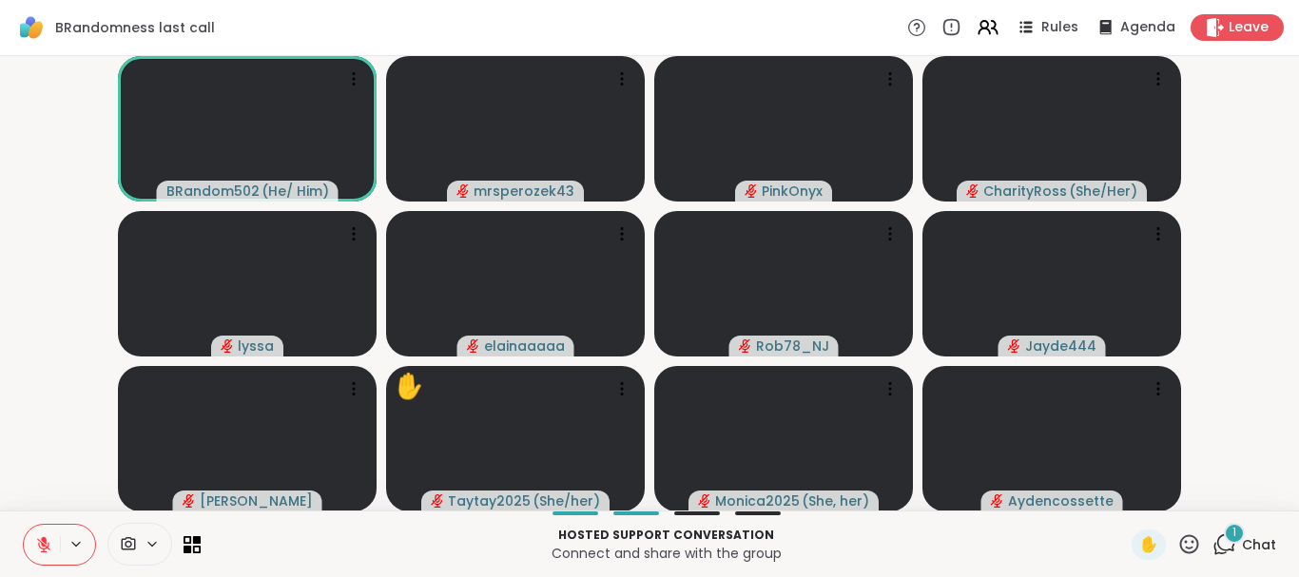
click at [1230, 525] on div "1" at bounding box center [1234, 533] width 21 height 21
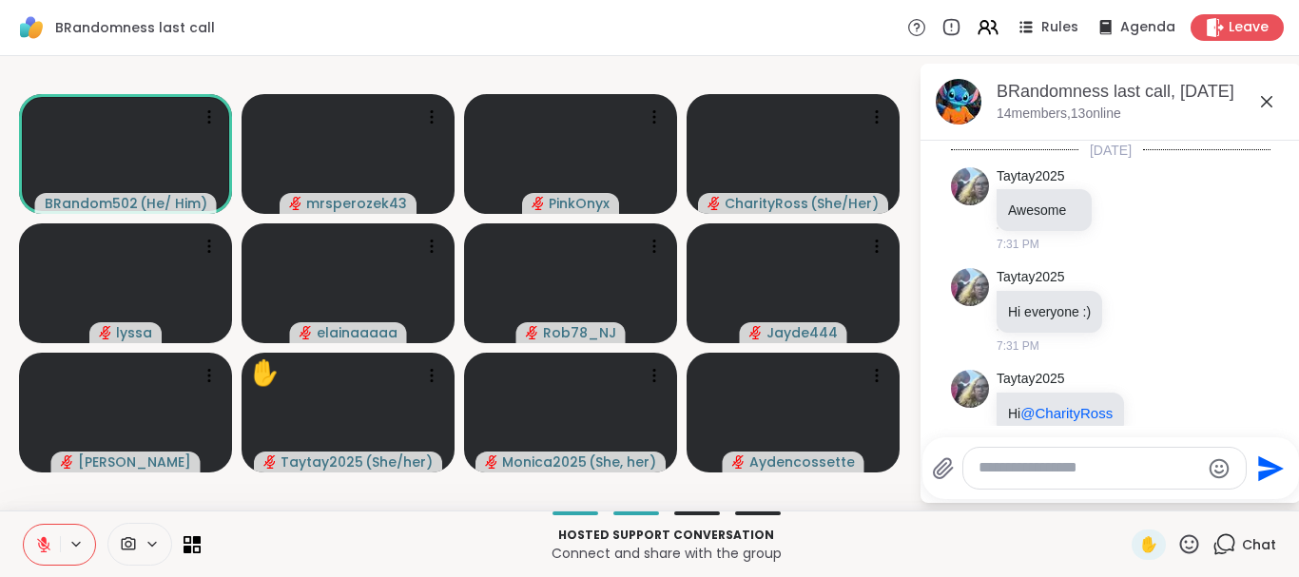
scroll to position [7883, 0]
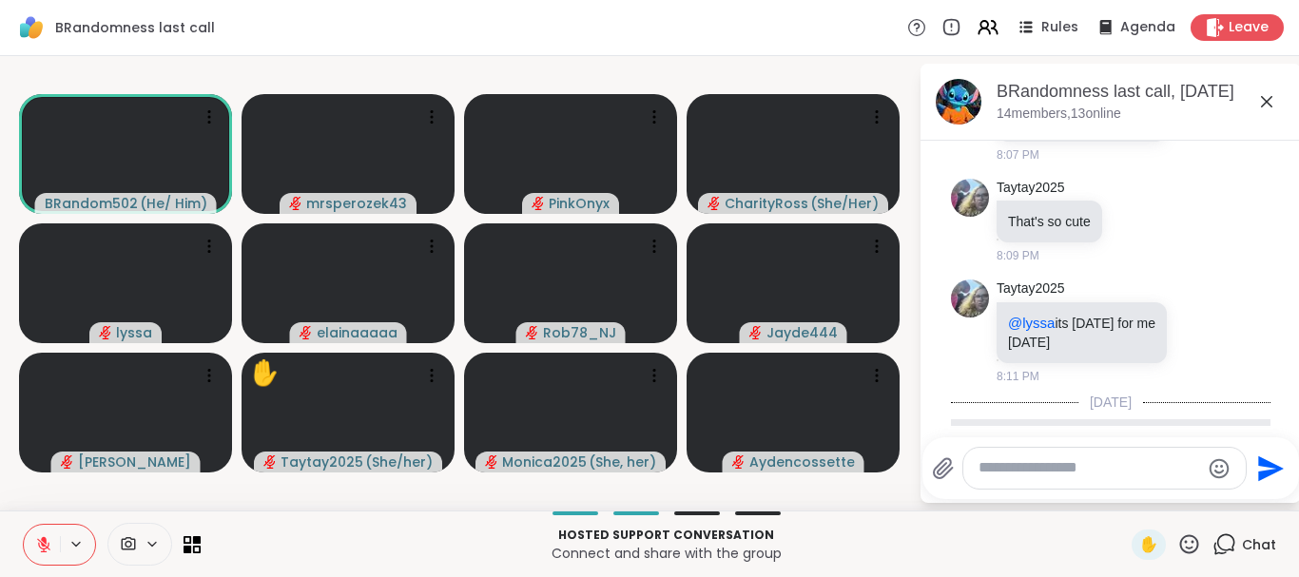
click at [1262, 96] on icon at bounding box center [1266, 101] width 23 height 23
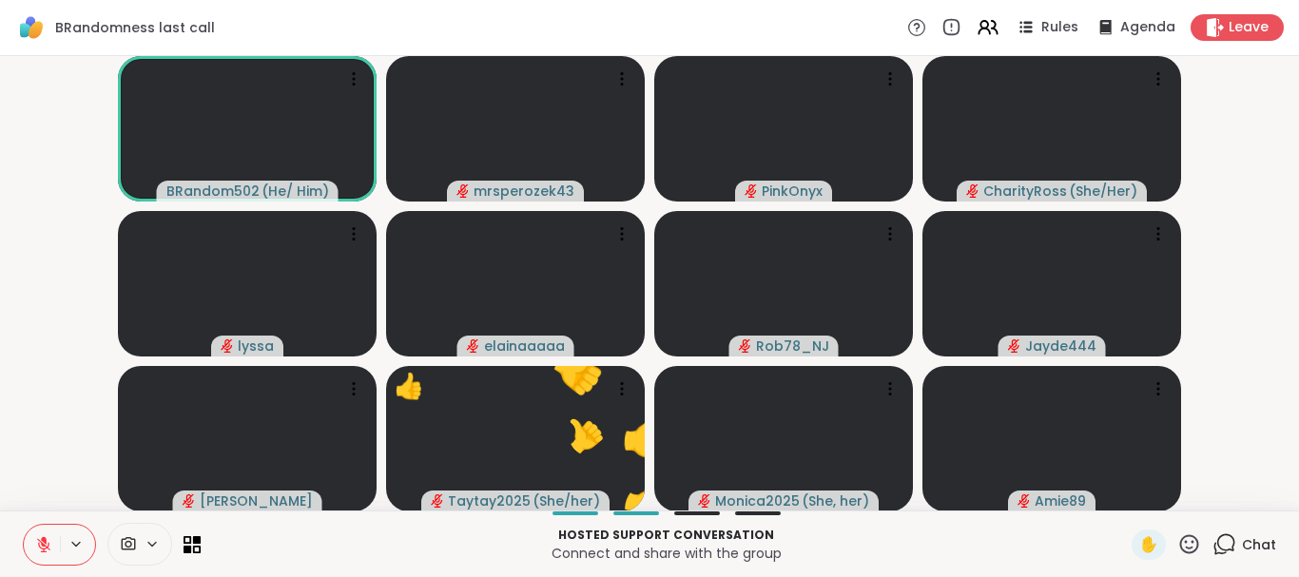
click at [1233, 536] on icon at bounding box center [1224, 544] width 24 height 24
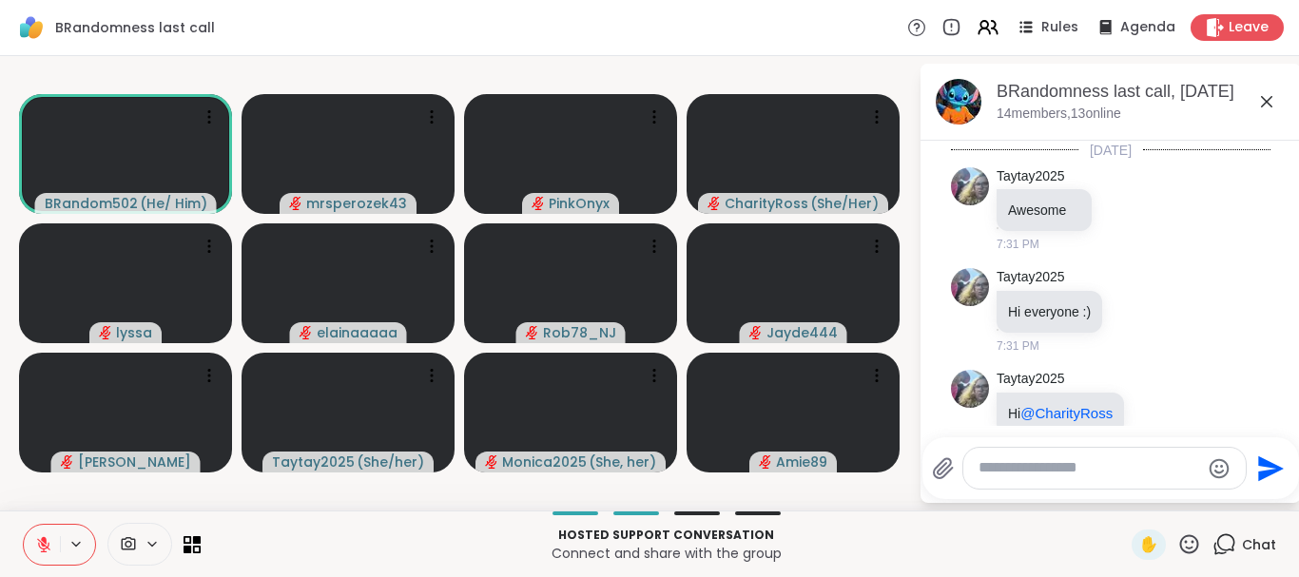
scroll to position [7818, 0]
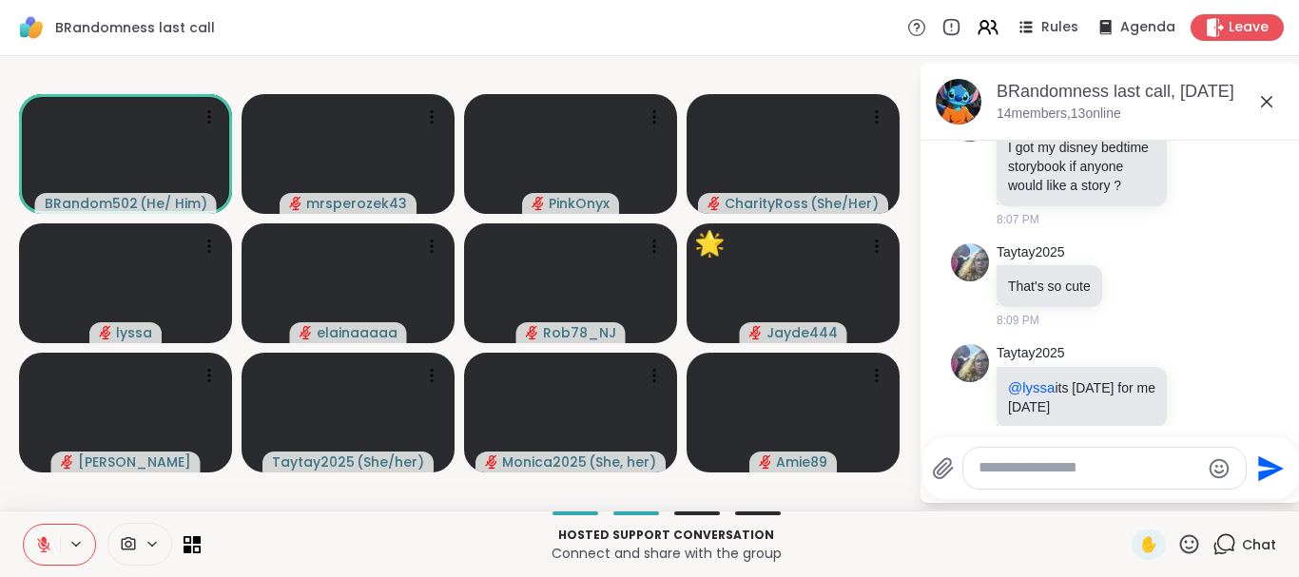
click at [1077, 468] on textarea "Type your message" at bounding box center [1089, 468] width 222 height 20
type textarea "**********"
click at [1265, 465] on icon "Send" at bounding box center [1274, 468] width 26 height 26
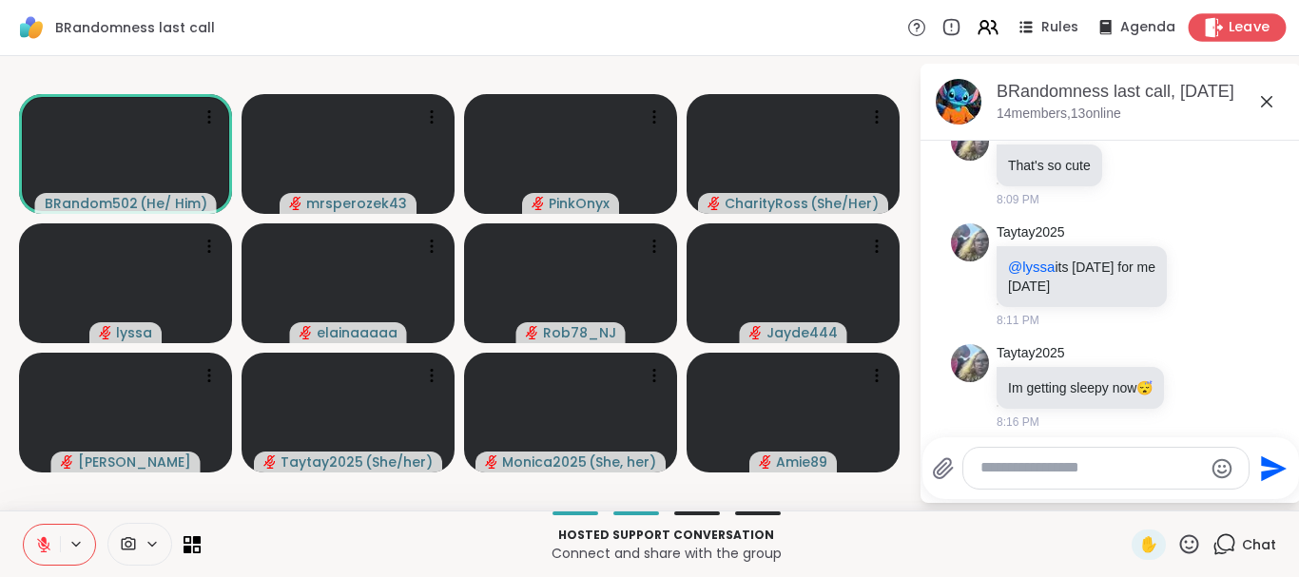
click at [1258, 24] on span "Leave" at bounding box center [1249, 28] width 42 height 20
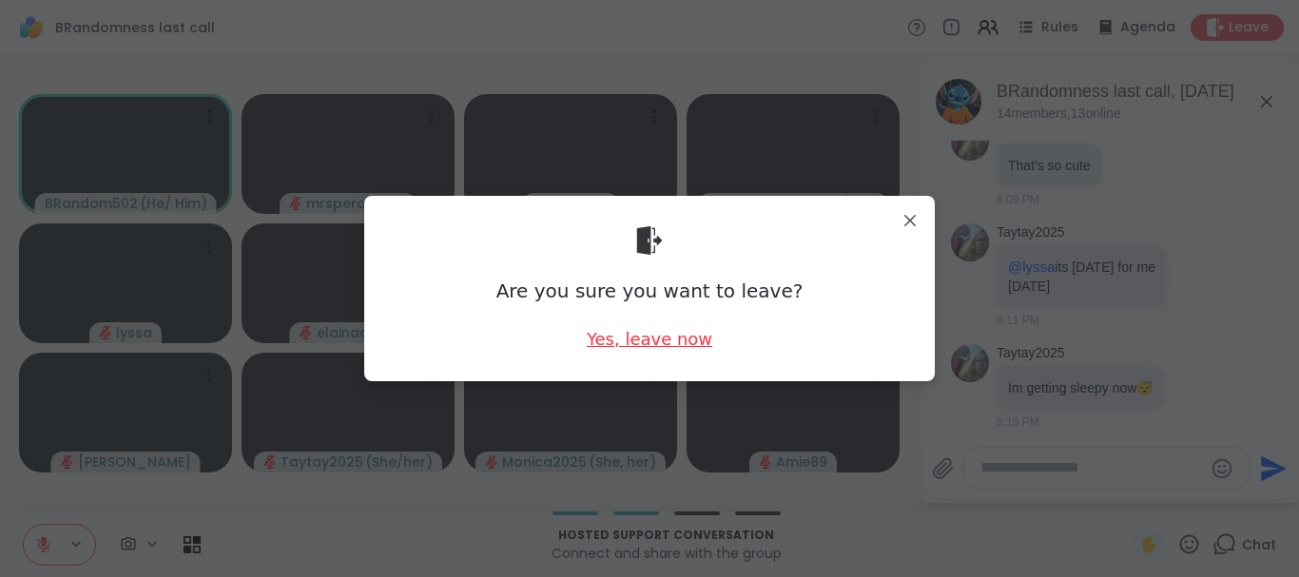
click at [657, 338] on div "Yes, leave now" at bounding box center [650, 339] width 126 height 24
